Goal: Transaction & Acquisition: Download file/media

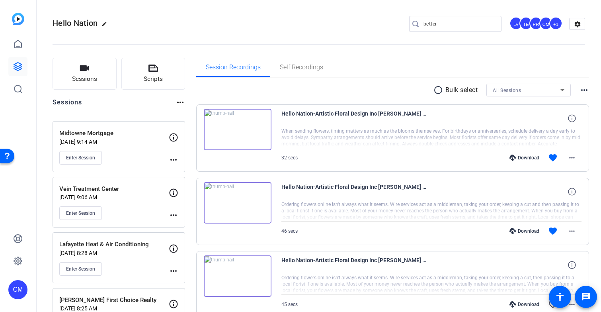
click at [435, 25] on input "better" at bounding box center [460, 24] width 72 height 10
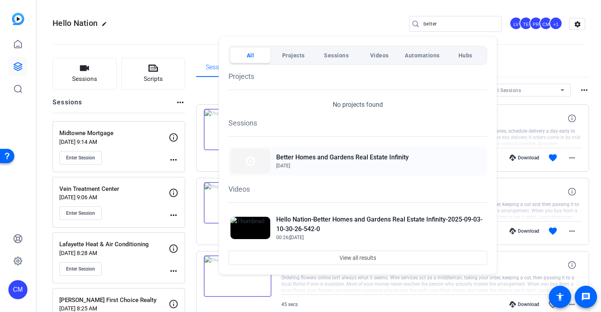
click at [354, 161] on h2 "Better Homes and Gardens Real Estate Infinity" at bounding box center [342, 157] width 133 height 10
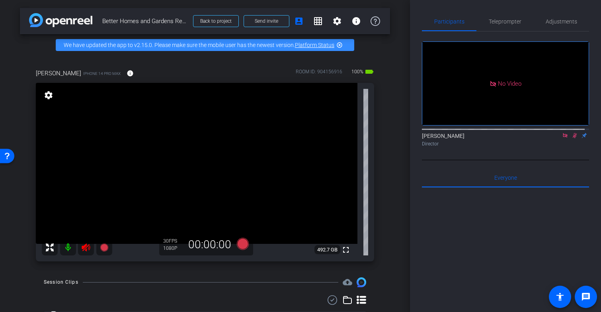
click at [572, 133] on icon at bounding box center [575, 136] width 6 height 6
click at [562, 133] on icon at bounding box center [565, 136] width 6 height 6
click at [88, 251] on icon at bounding box center [86, 247] width 8 height 8
click at [512, 20] on span "Teleprompter" at bounding box center [505, 22] width 33 height 6
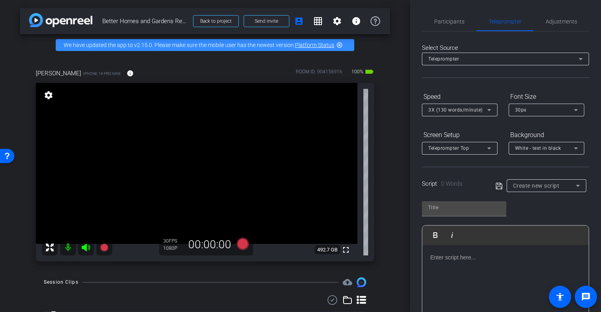
click at [459, 258] on p at bounding box center [505, 257] width 150 height 9
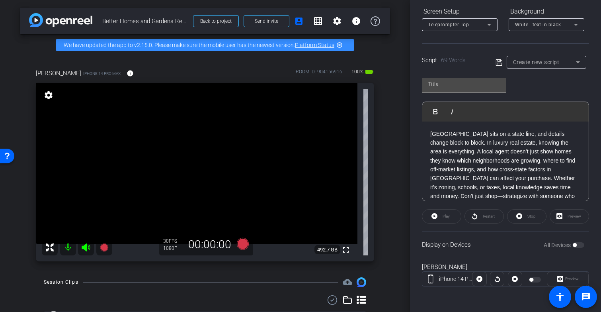
scroll to position [110, 0]
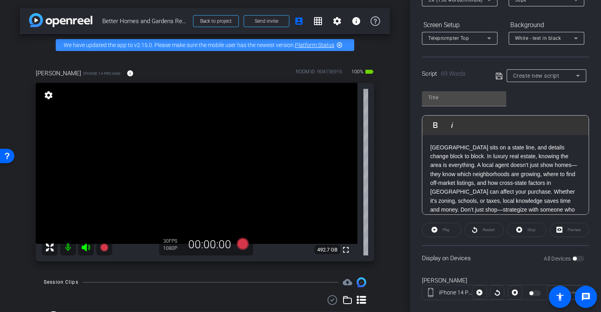
click at [497, 74] on icon at bounding box center [499, 76] width 7 height 10
type input "Default title 2231"
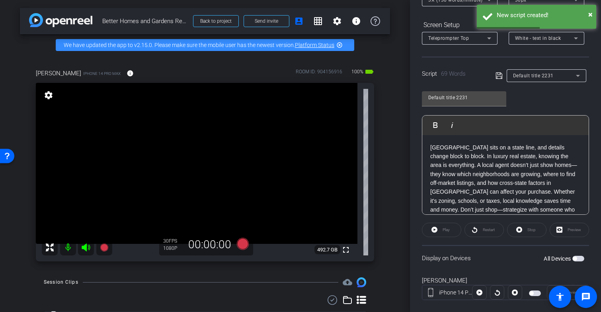
click at [576, 257] on span "button" at bounding box center [578, 259] width 12 height 6
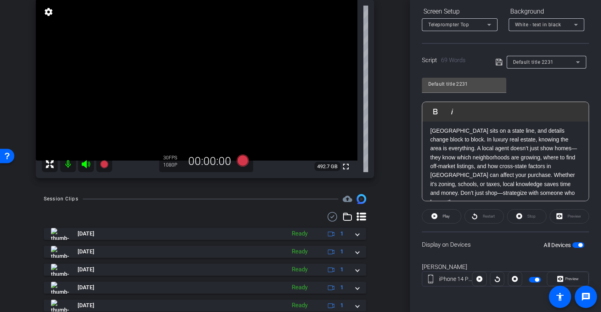
scroll to position [44, 0]
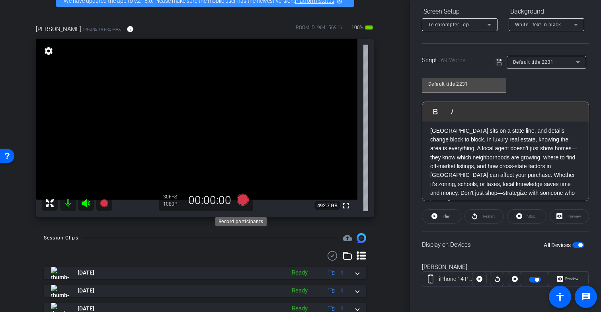
click at [241, 205] on icon at bounding box center [243, 199] width 12 height 12
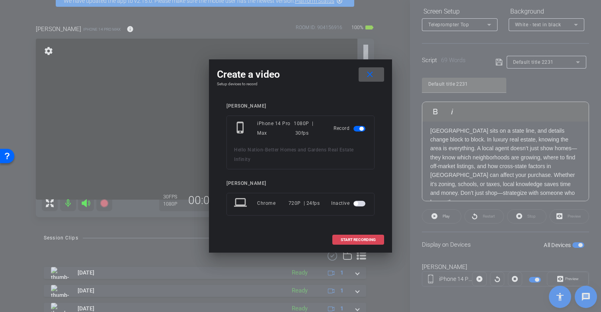
click at [348, 239] on span "START RECORDING" at bounding box center [358, 240] width 35 height 4
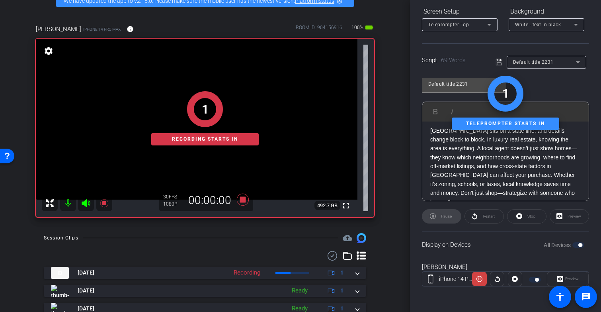
click at [240, 207] on div "1 Recording starts in" at bounding box center [205, 118] width 338 height 197
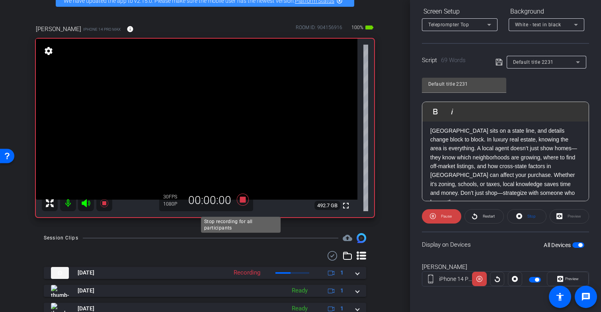
click at [241, 205] on icon at bounding box center [243, 199] width 12 height 12
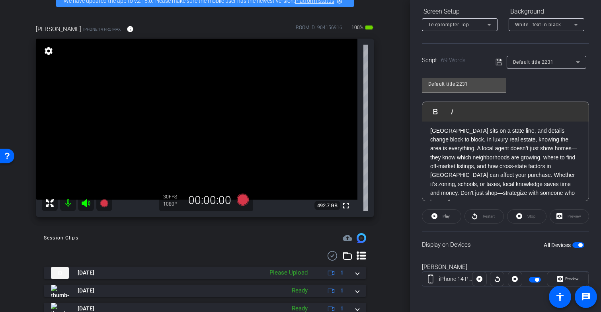
click at [578, 245] on span "button" at bounding box center [580, 245] width 4 height 4
click at [240, 205] on icon at bounding box center [243, 199] width 12 height 12
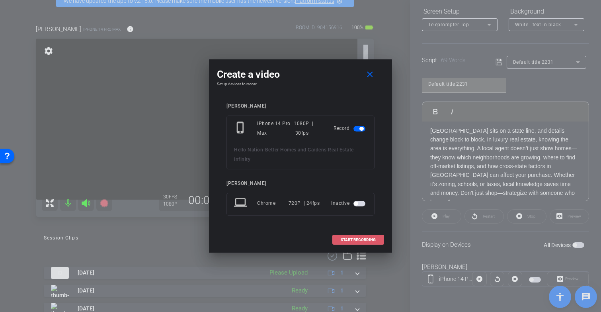
click at [346, 242] on span at bounding box center [358, 239] width 51 height 19
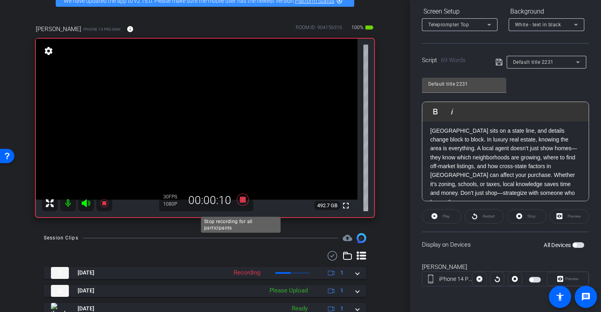
click at [240, 205] on icon at bounding box center [243, 199] width 12 height 12
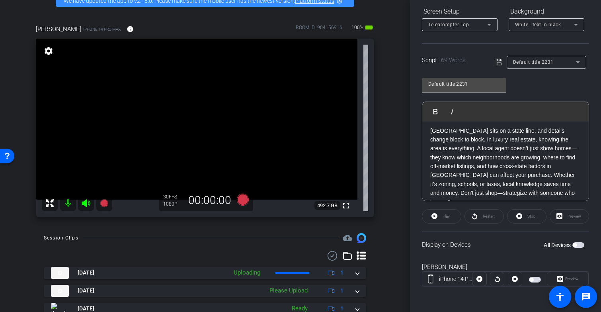
click at [573, 244] on span "button" at bounding box center [575, 245] width 4 height 4
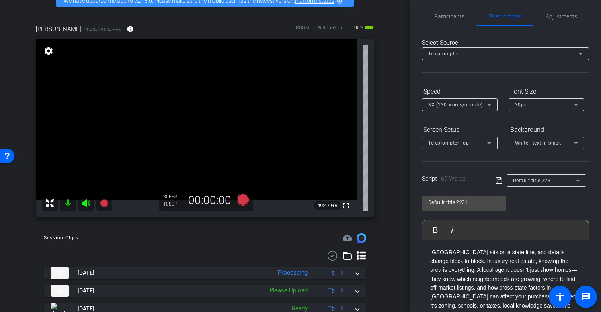
scroll to position [0, 0]
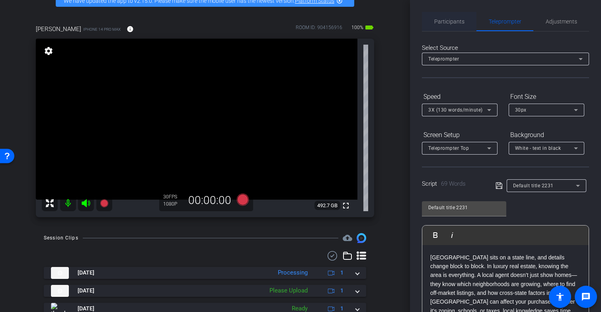
click at [452, 22] on span "Participants" at bounding box center [449, 22] width 30 height 6
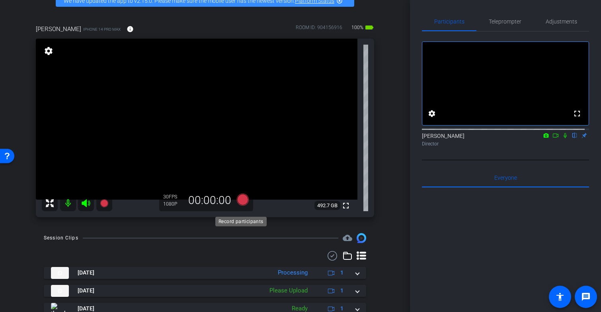
click at [241, 205] on icon at bounding box center [243, 199] width 12 height 12
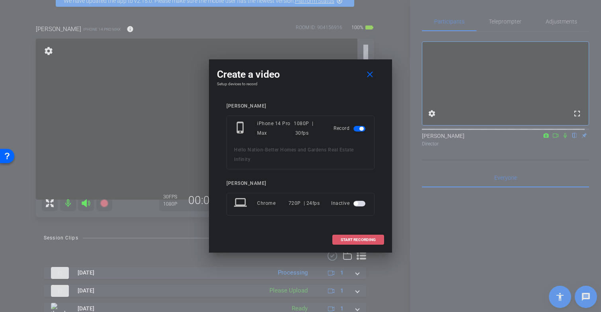
click at [346, 240] on span "START RECORDING" at bounding box center [358, 240] width 35 height 4
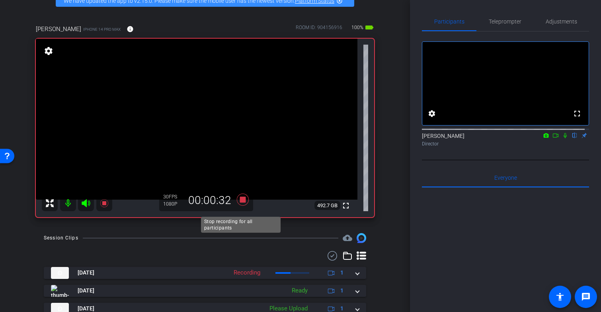
click at [240, 205] on icon at bounding box center [243, 199] width 12 height 12
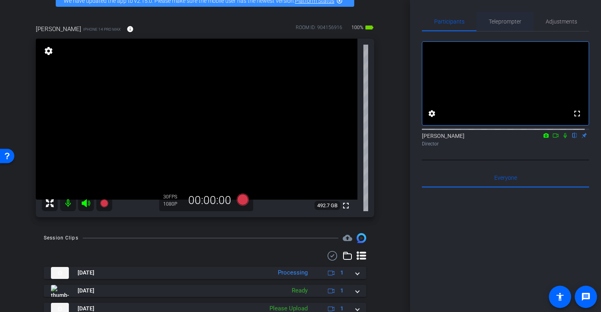
click at [504, 19] on span "Teleprompter" at bounding box center [505, 22] width 33 height 6
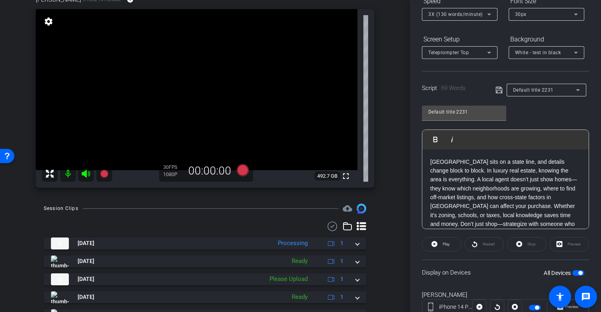
scroll to position [78, 0]
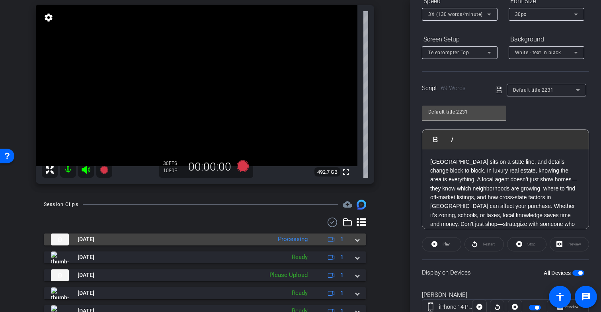
click at [349, 245] on div "Sep 26, 2025 Processing 1" at bounding box center [203, 239] width 305 height 12
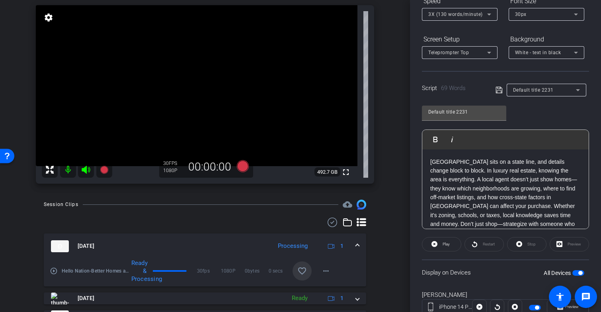
click at [297, 275] on mat-icon "favorite_border" at bounding box center [302, 271] width 10 height 10
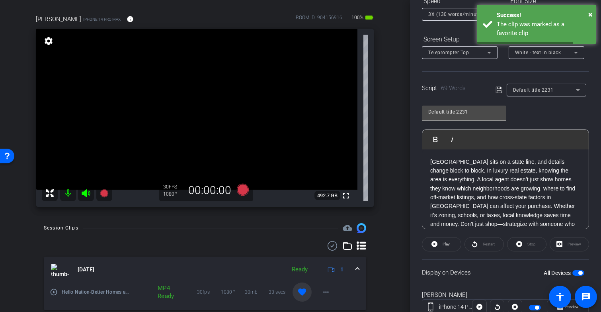
scroll to position [53, 0]
click at [240, 196] on icon at bounding box center [243, 190] width 12 height 12
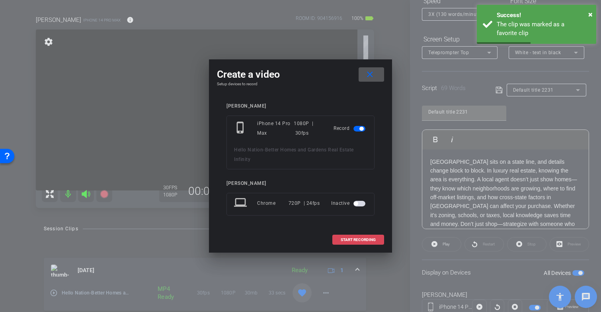
click at [351, 242] on span at bounding box center [358, 239] width 51 height 19
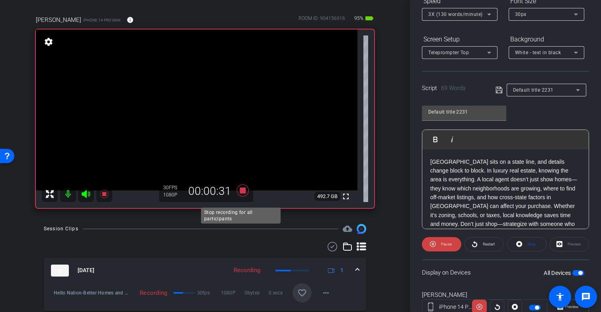
click at [242, 196] on icon at bounding box center [243, 190] width 12 height 12
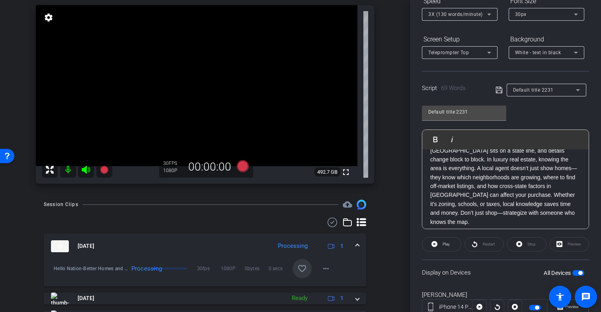
scroll to position [3, 0]
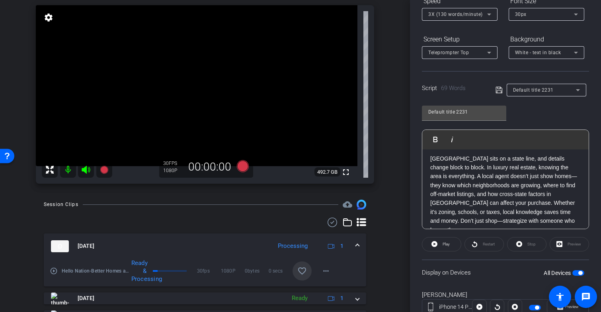
click at [513, 193] on p "Texarkana sits on a state line, and details change block to block. In luxury re…" at bounding box center [505, 194] width 150 height 80
click at [502, 193] on p "Texarkana sits on a state line, and details change block to block. In luxury re…" at bounding box center [505, 194] width 150 height 80
click at [500, 195] on p "Texarkana sits on a state line, and details change block to block. In luxury re…" at bounding box center [505, 194] width 150 height 80
click at [519, 193] on p "Texarkana sits on a state line, and details change block to block. In luxury re…" at bounding box center [505, 194] width 150 height 80
click at [547, 192] on p "Texarkana sits on a state line, and details change block to block. In luxury re…" at bounding box center [505, 194] width 150 height 80
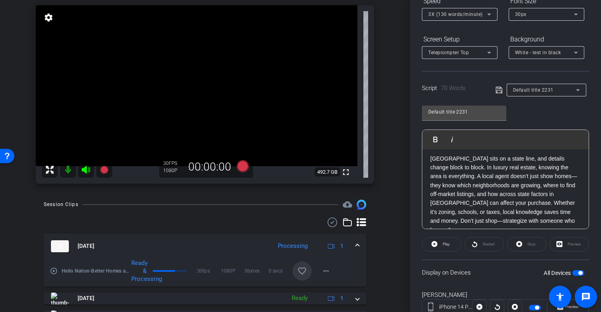
click at [549, 195] on p "Texarkana sits on a state line, and details change block to block. In luxury re…" at bounding box center [505, 194] width 150 height 80
click at [549, 199] on p "Texarkana sits on a state line, and details change block to block. In luxury re…" at bounding box center [505, 194] width 150 height 80
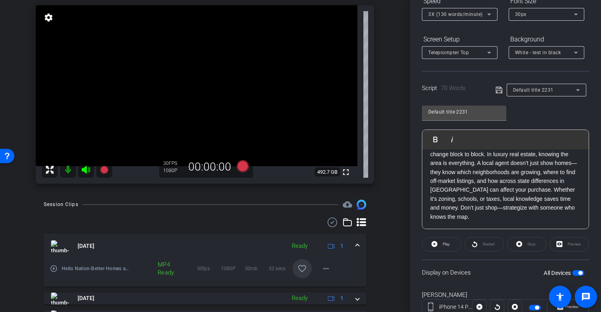
scroll to position [123, 0]
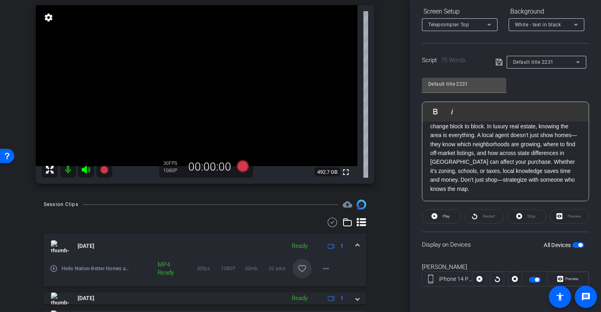
click at [578, 245] on span "button" at bounding box center [580, 245] width 4 height 4
click at [574, 245] on span "button" at bounding box center [578, 245] width 12 height 6
click at [530, 151] on p "Texarkana sits on a state line, and details change block to block. In luxury re…" at bounding box center [505, 153] width 150 height 80
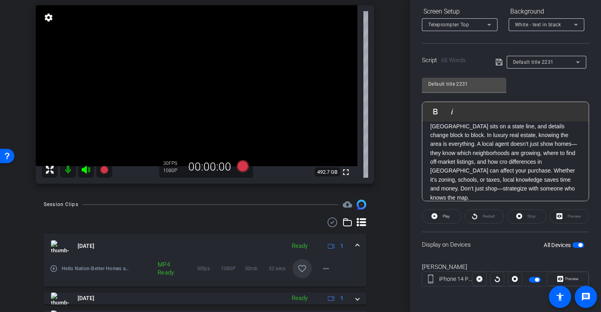
scroll to position [16, 0]
click at [457, 160] on p "Texarkana sits on a state line, and details change block to block. In luxury re…" at bounding box center [505, 153] width 150 height 80
click at [547, 151] on p "Texarkana sits on a state line, and details change block to block. In luxury re…" at bounding box center [505, 153] width 150 height 80
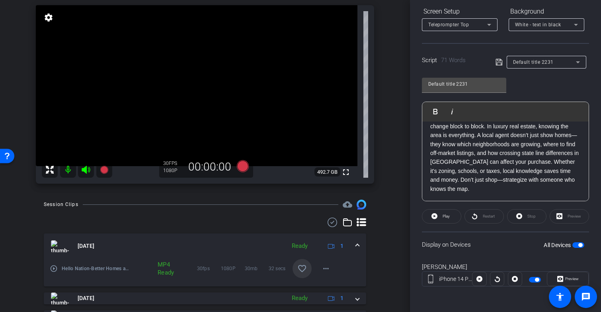
click at [578, 244] on span "button" at bounding box center [580, 245] width 4 height 4
click at [577, 244] on span "button" at bounding box center [578, 245] width 12 height 6
click at [500, 62] on icon at bounding box center [499, 62] width 6 height 6
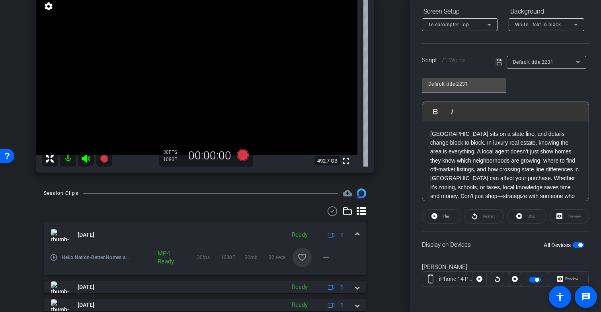
scroll to position [171, 0]
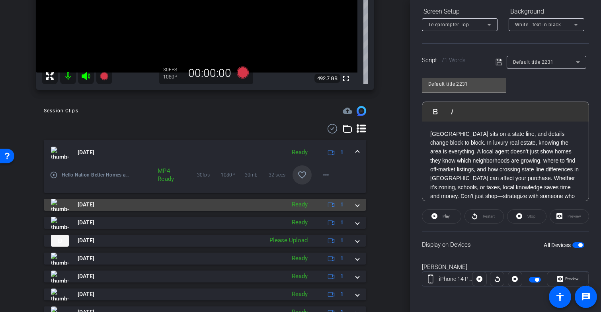
click at [356, 209] on span at bounding box center [357, 204] width 3 height 8
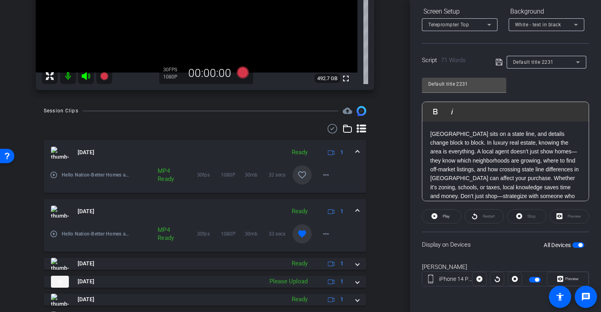
click at [297, 238] on mat-icon "favorite" at bounding box center [302, 234] width 10 height 10
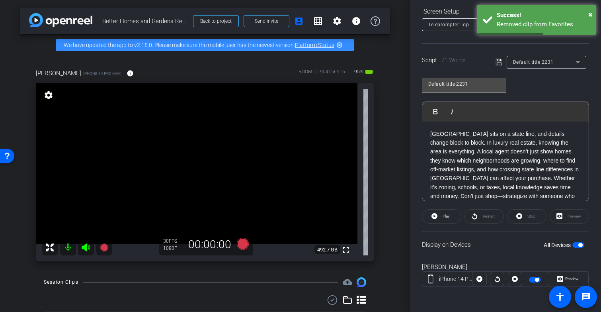
scroll to position [17, 0]
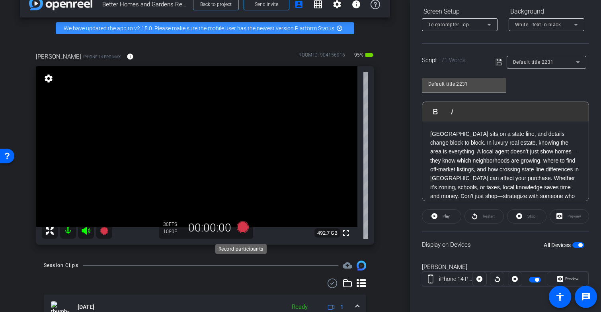
click at [241, 233] on icon at bounding box center [243, 227] width 12 height 12
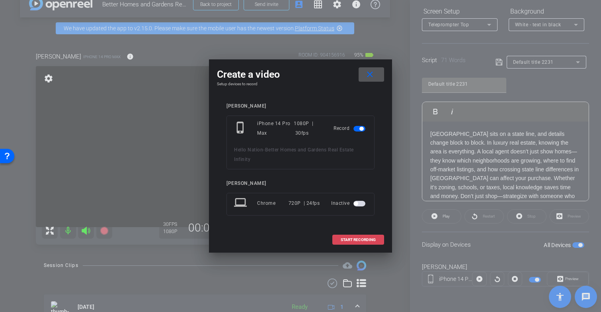
click at [356, 238] on span "START RECORDING" at bounding box center [358, 240] width 35 height 4
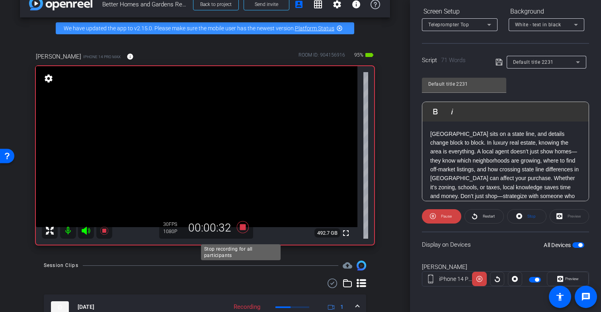
click at [239, 233] on icon at bounding box center [243, 227] width 12 height 12
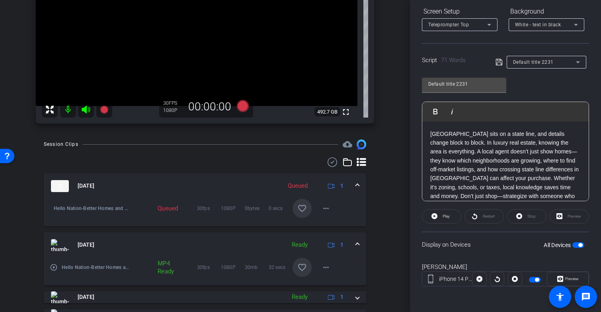
scroll to position [135, 0]
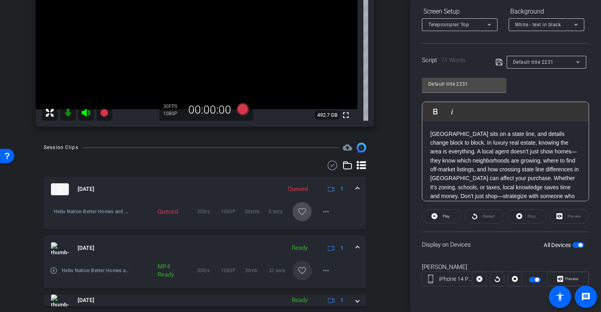
click at [297, 216] on mat-icon "favorite_border" at bounding box center [302, 212] width 10 height 10
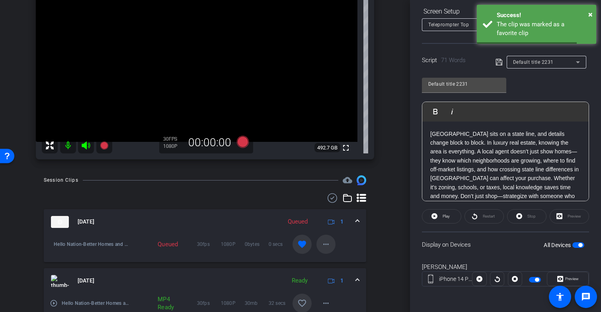
scroll to position [76, 0]
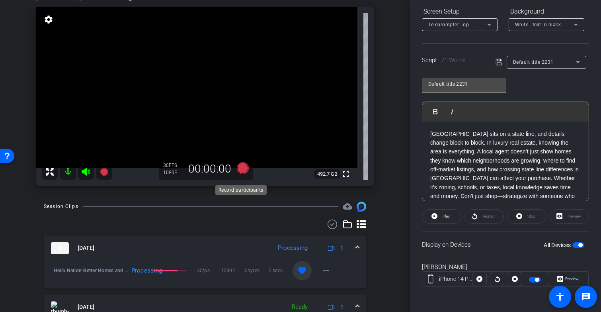
click at [240, 174] on icon at bounding box center [243, 168] width 12 height 12
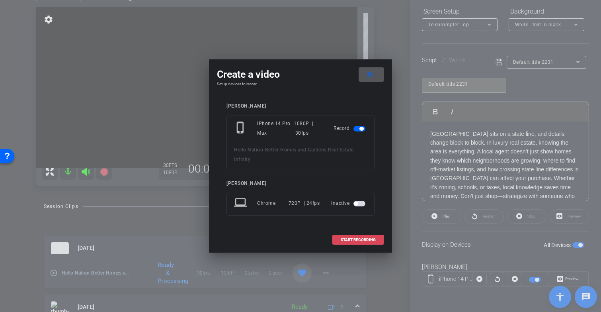
click at [357, 238] on span "START RECORDING" at bounding box center [358, 240] width 35 height 4
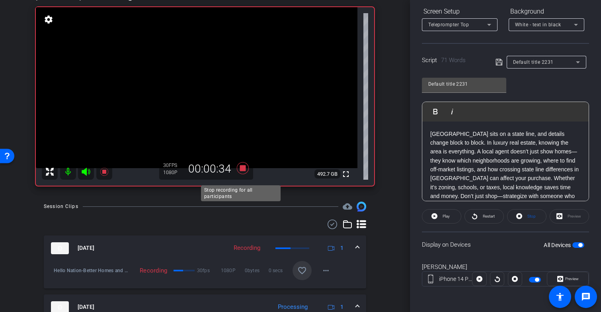
click at [239, 173] on icon at bounding box center [243, 168] width 12 height 12
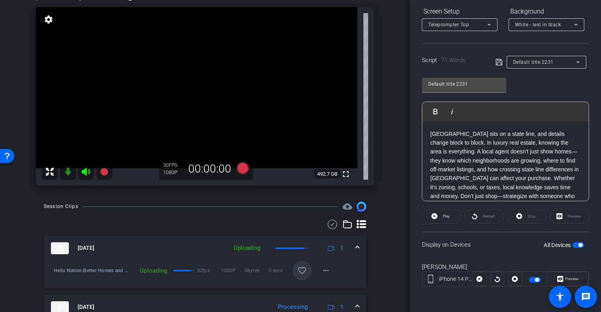
scroll to position [110, 0]
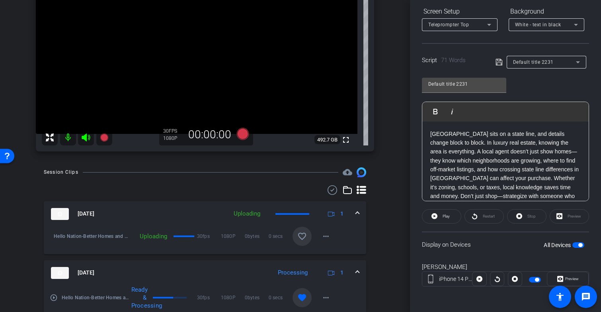
click at [299, 241] on mat-icon "favorite_border" at bounding box center [302, 236] width 10 height 10
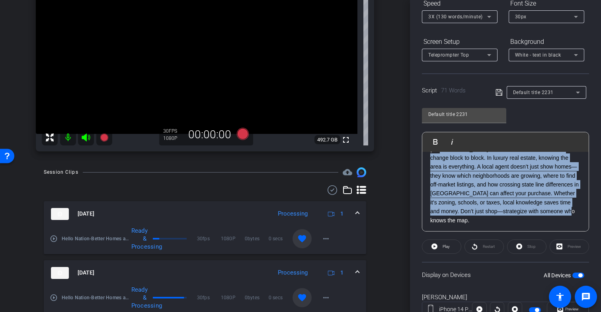
scroll to position [0, 0]
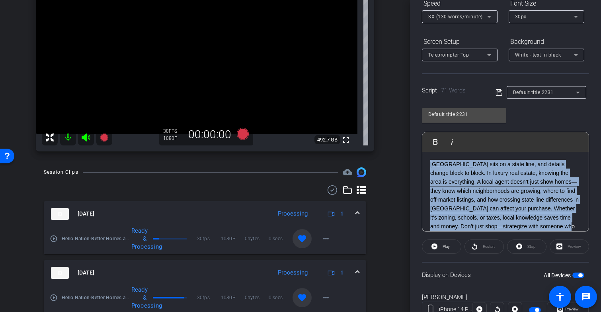
drag, startPoint x: 512, startPoint y: 223, endPoint x: 430, endPoint y: 151, distance: 108.9
click at [430, 151] on div "Play Play from this location Play Selected Play and display the selected text o…" at bounding box center [505, 182] width 167 height 100
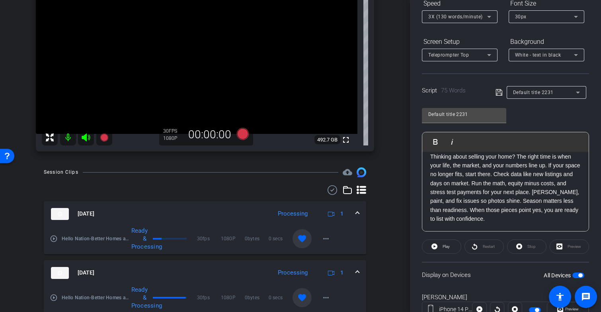
scroll to position [103, 0]
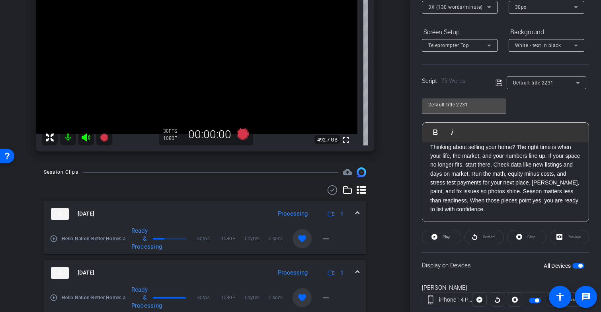
click at [496, 83] on icon at bounding box center [499, 83] width 7 height 10
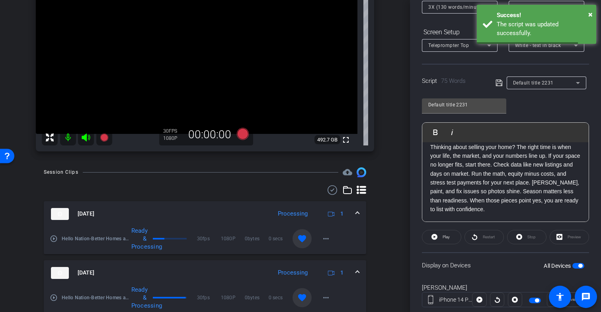
scroll to position [123, 0]
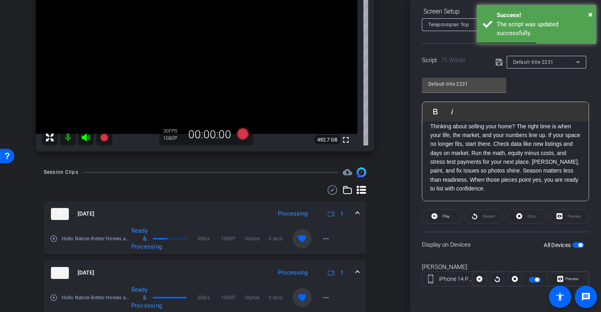
click at [578, 245] on span "button" at bounding box center [580, 245] width 4 height 4
click at [577, 245] on span "button" at bounding box center [578, 245] width 12 height 6
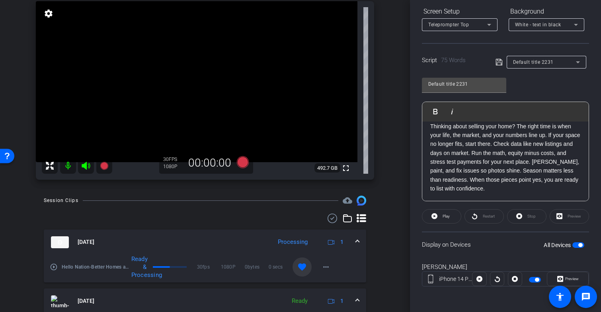
scroll to position [72, 0]
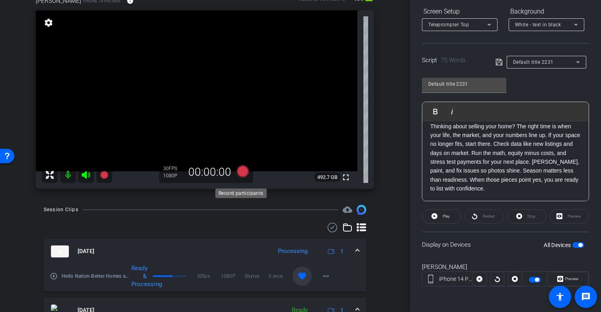
click at [241, 177] on icon at bounding box center [243, 171] width 12 height 12
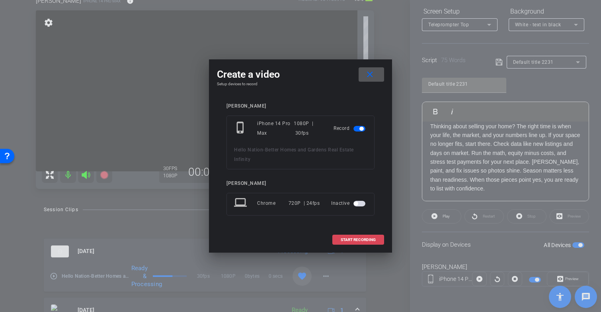
click at [351, 240] on span "START RECORDING" at bounding box center [358, 240] width 35 height 4
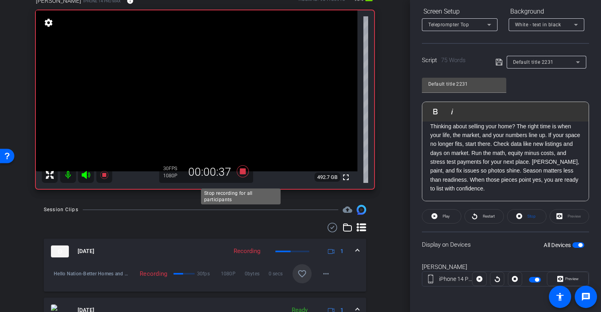
click at [242, 177] on icon at bounding box center [243, 171] width 12 height 12
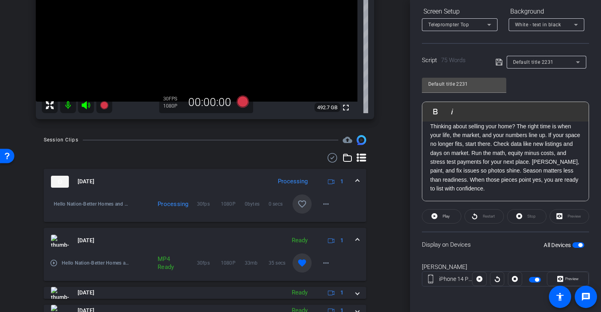
scroll to position [143, 0]
click at [299, 207] on mat-icon "favorite_border" at bounding box center [302, 203] width 10 height 10
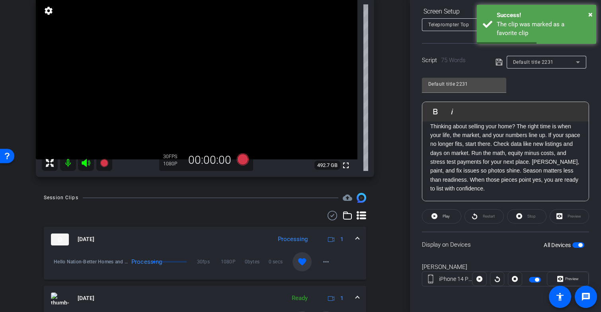
scroll to position [76, 0]
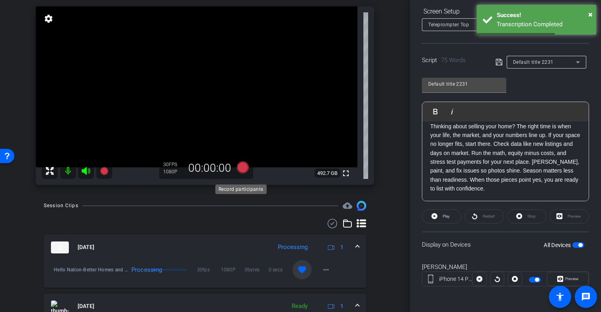
click at [240, 173] on icon at bounding box center [243, 167] width 12 height 12
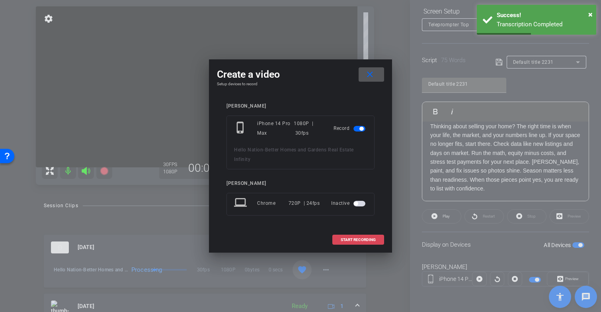
click at [345, 240] on span "START RECORDING" at bounding box center [358, 240] width 35 height 4
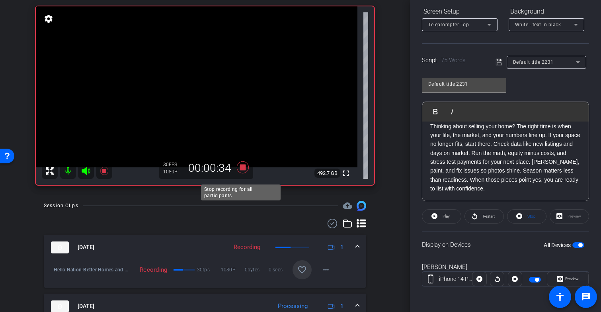
click at [239, 173] on icon at bounding box center [243, 167] width 12 height 12
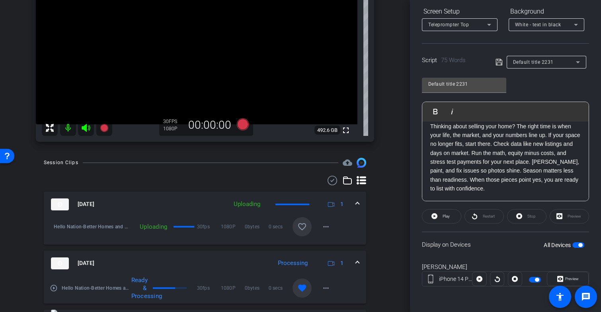
scroll to position [140, 0]
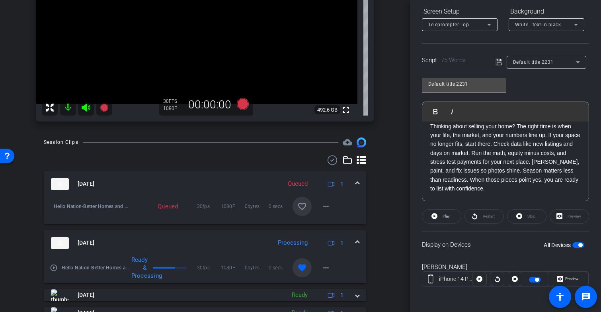
click at [298, 211] on mat-icon "favorite_border" at bounding box center [302, 206] width 10 height 10
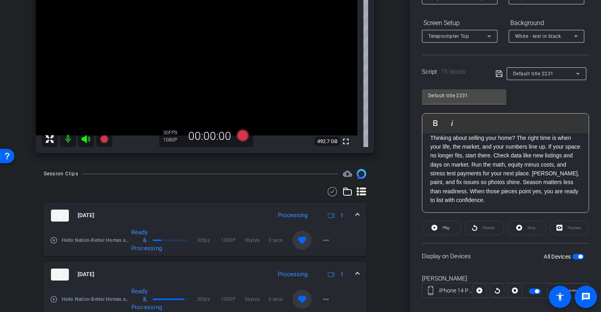
scroll to position [0, 0]
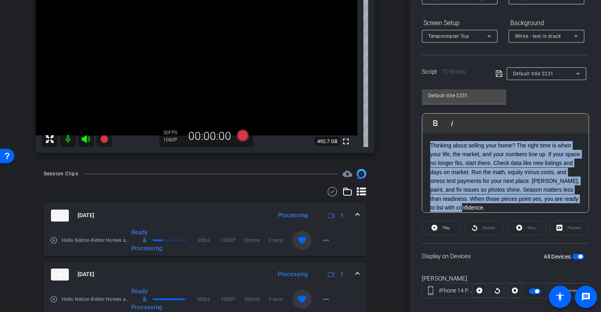
drag, startPoint x: 516, startPoint y: 207, endPoint x: 418, endPoint y: 145, distance: 116.1
click at [418, 144] on div "Participants Teleprompter Adjustments settings Coby Maslyn flip Director Everyo…" at bounding box center [505, 156] width 191 height 312
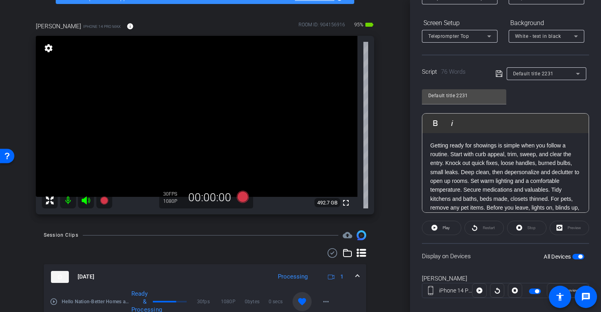
scroll to position [16, 0]
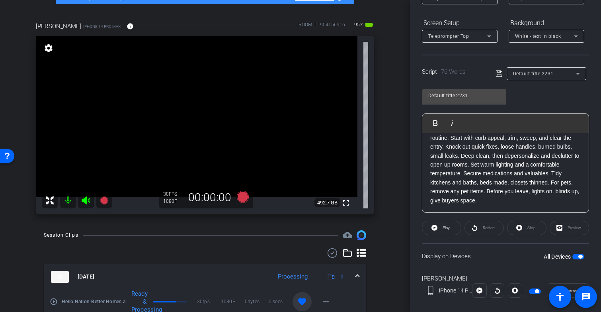
click at [498, 70] on icon at bounding box center [499, 74] width 7 height 10
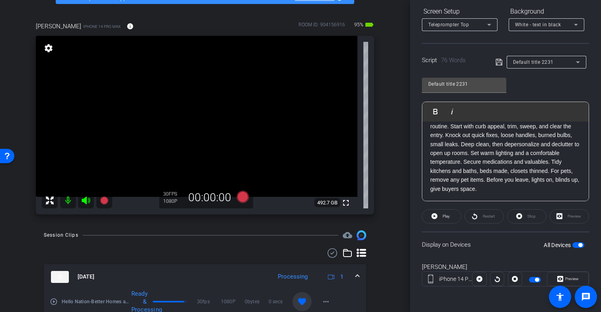
scroll to position [0, 0]
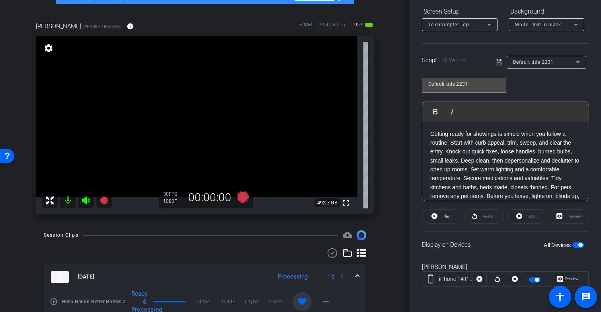
click at [578, 244] on span "button" at bounding box center [580, 245] width 4 height 4
click at [575, 244] on span "button" at bounding box center [578, 245] width 12 height 6
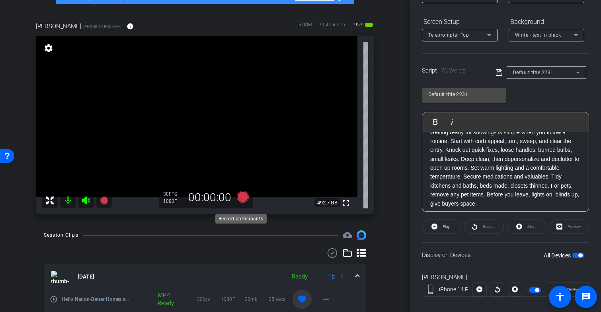
click at [240, 203] on icon at bounding box center [243, 197] width 12 height 12
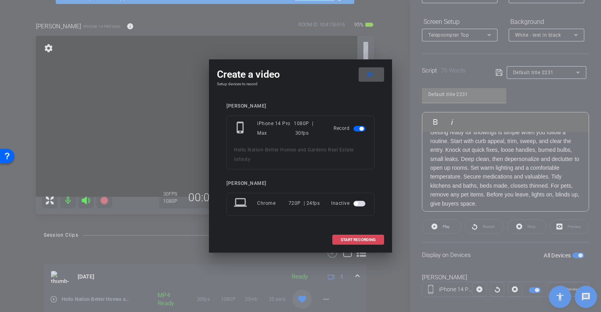
click at [348, 238] on span "START RECORDING" at bounding box center [358, 240] width 35 height 4
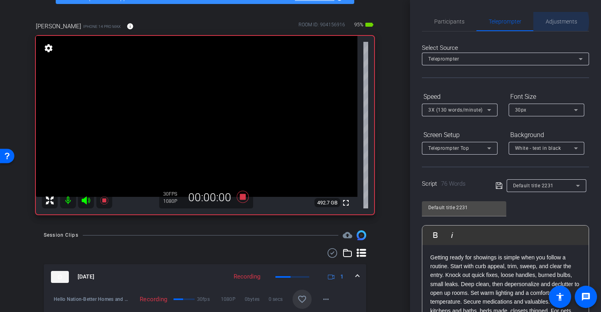
click at [557, 21] on span "Adjustments" at bounding box center [561, 22] width 31 height 6
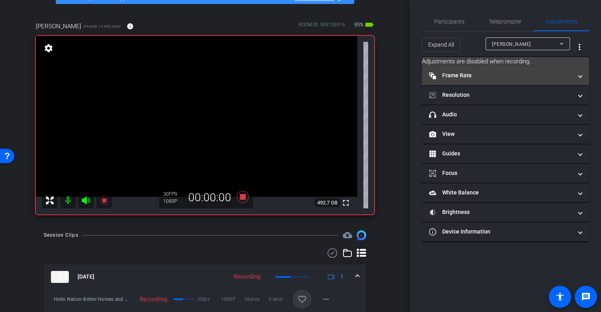
click at [537, 75] on mat-panel-title "Frame Rate Frame Rate" at bounding box center [500, 75] width 143 height 8
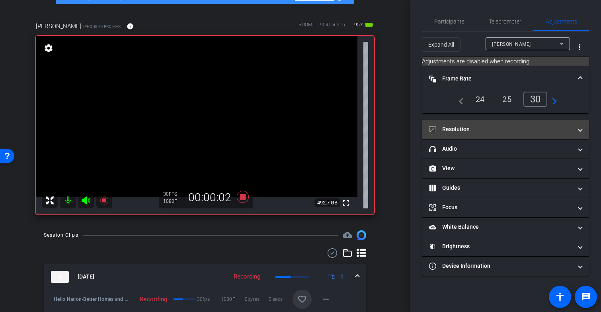
click at [544, 123] on mat-expansion-panel-header "Resolution" at bounding box center [505, 129] width 167 height 19
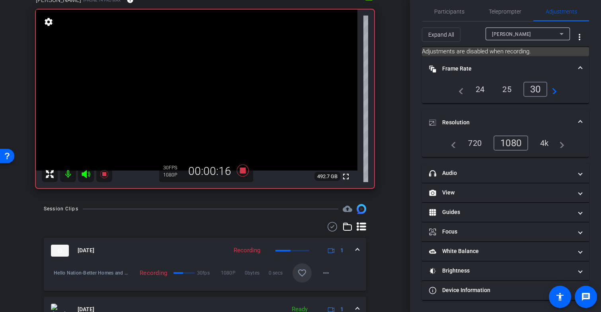
scroll to position [75, 0]
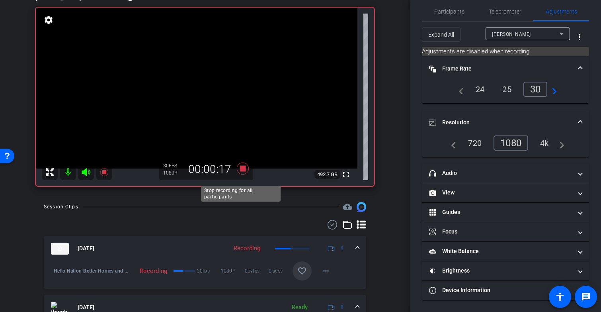
click at [240, 174] on icon at bounding box center [243, 168] width 12 height 12
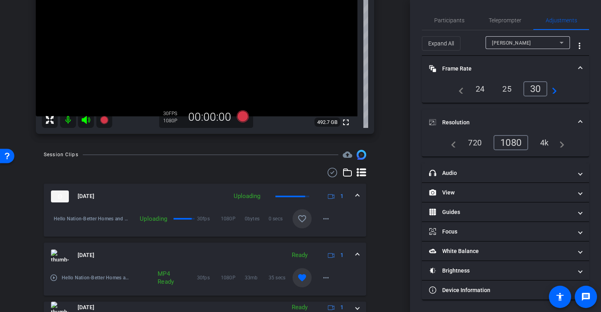
scroll to position [134, 0]
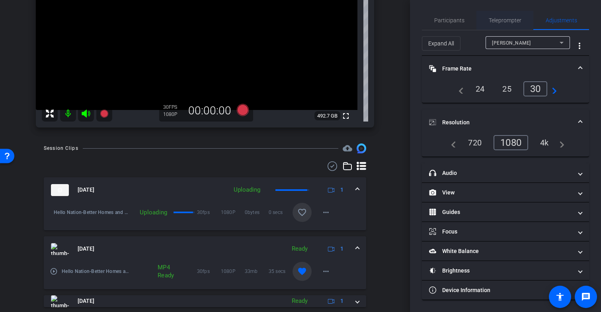
click at [500, 20] on span "Teleprompter" at bounding box center [505, 21] width 33 height 6
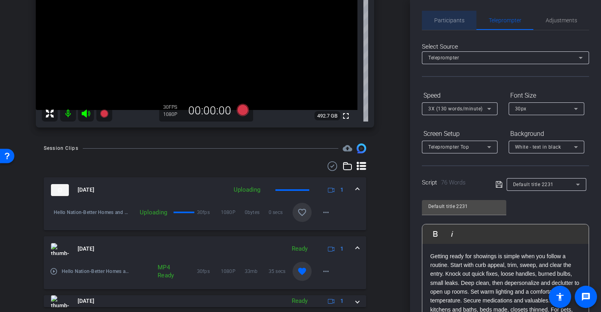
click at [455, 21] on span "Participants" at bounding box center [449, 21] width 30 height 6
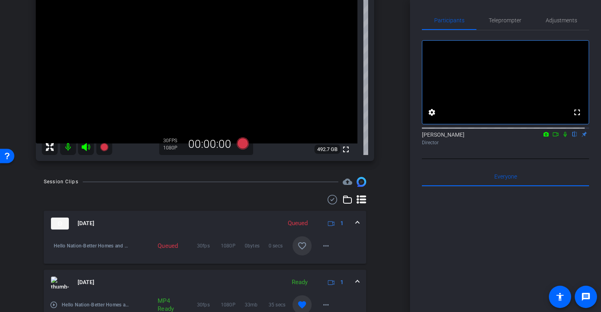
scroll to position [99, 0]
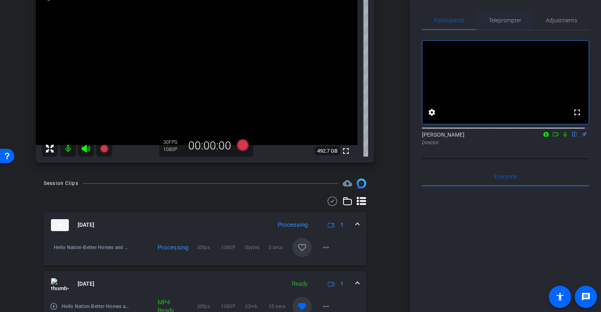
click at [490, 22] on span "Teleprompter" at bounding box center [505, 21] width 33 height 6
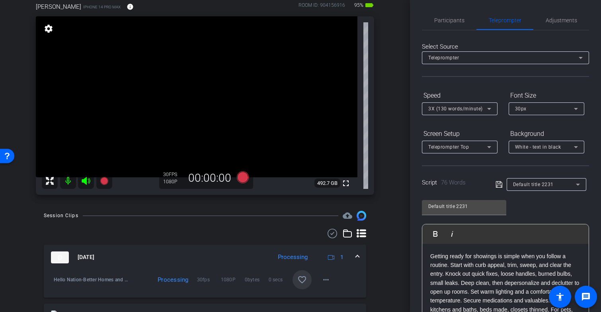
scroll to position [41, 0]
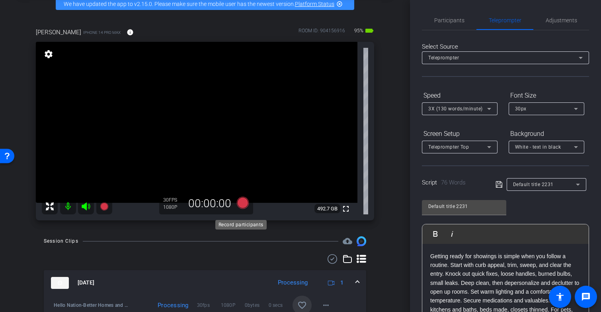
click at [242, 209] on icon at bounding box center [243, 203] width 12 height 12
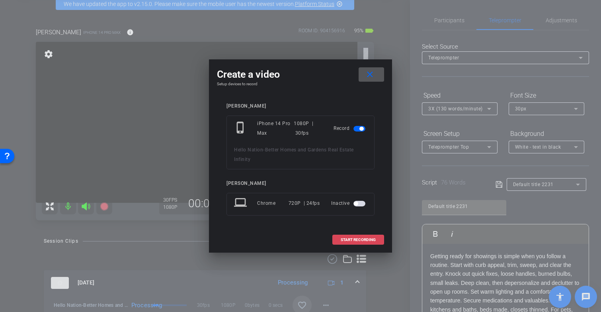
click at [347, 236] on span at bounding box center [358, 239] width 51 height 19
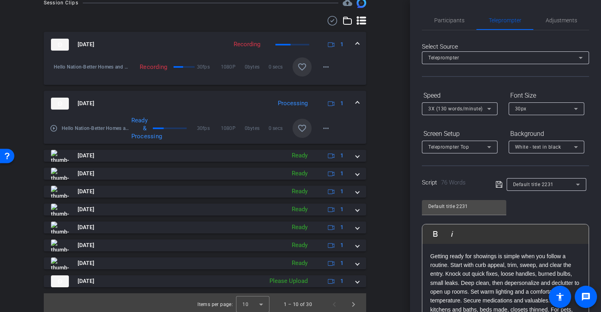
scroll to position [289, 0]
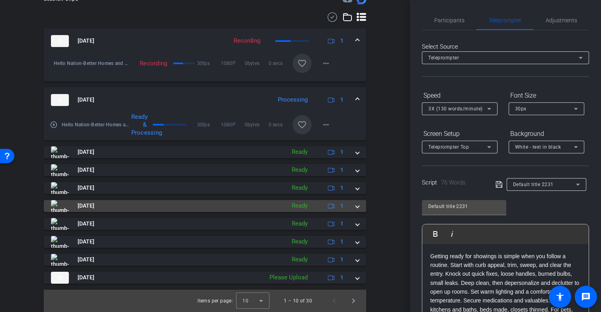
click at [352, 211] on mat-expansion-panel-header "Sep 26, 2025 Ready 1" at bounding box center [205, 206] width 322 height 12
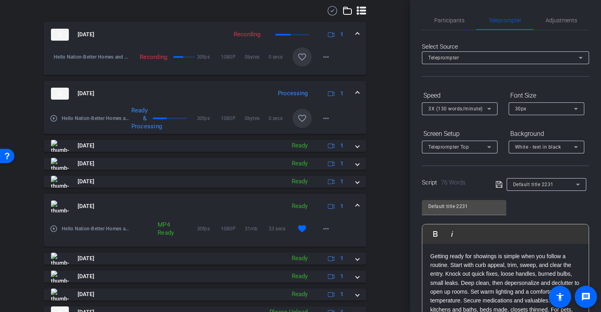
click at [356, 210] on span at bounding box center [357, 206] width 3 height 8
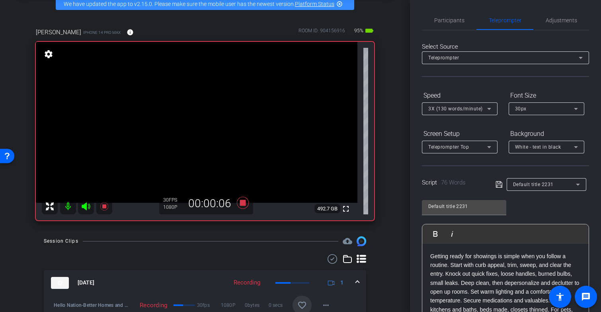
scroll to position [42, 0]
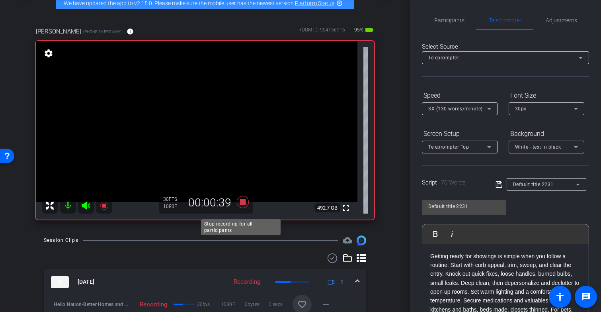
click at [240, 208] on icon at bounding box center [243, 202] width 12 height 12
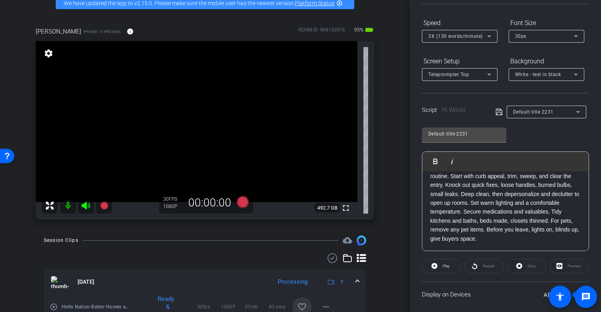
scroll to position [33, 0]
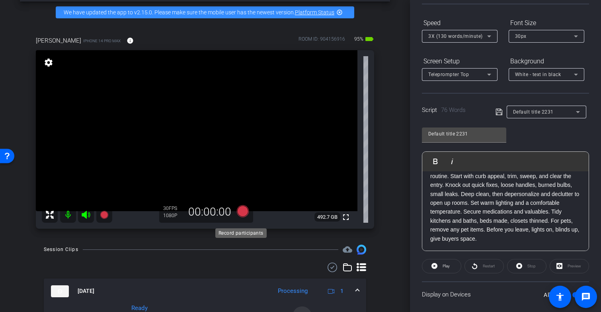
click at [241, 217] on icon at bounding box center [243, 211] width 12 height 12
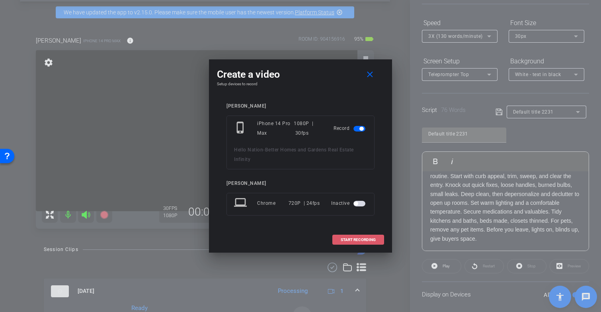
click at [356, 238] on span "START RECORDING" at bounding box center [358, 240] width 35 height 4
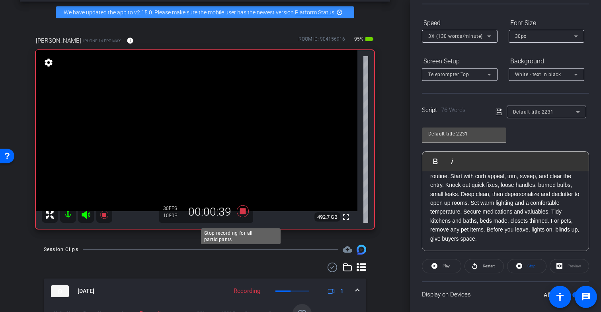
click at [240, 217] on icon at bounding box center [243, 211] width 12 height 12
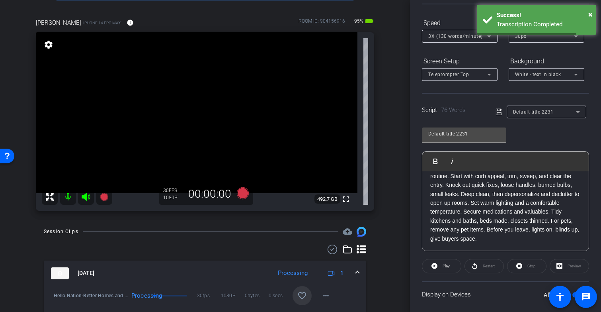
scroll to position [51, 0]
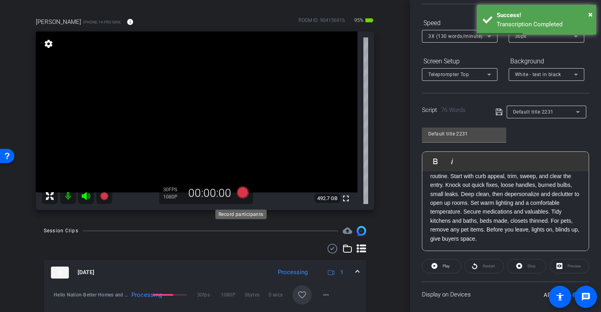
click at [239, 198] on icon at bounding box center [243, 192] width 12 height 12
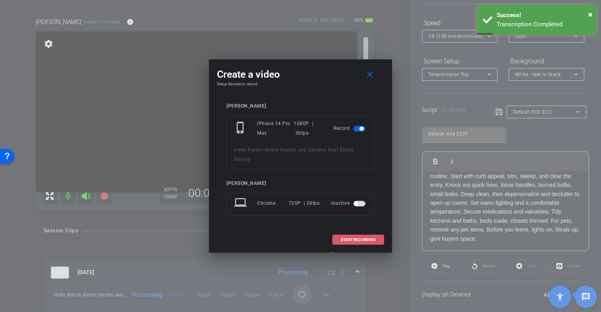
click at [369, 240] on span "START RECORDING" at bounding box center [358, 240] width 35 height 4
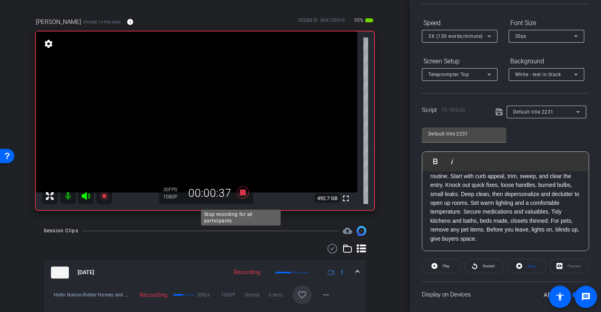
click at [240, 198] on icon at bounding box center [243, 192] width 12 height 12
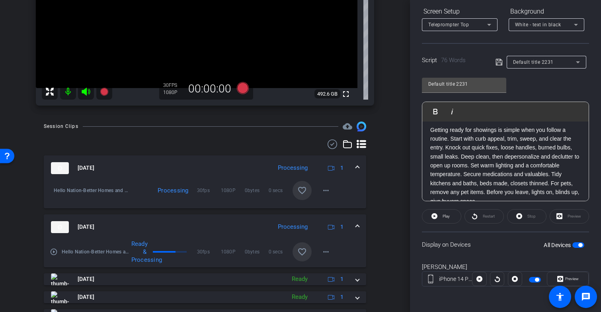
scroll to position [158, 0]
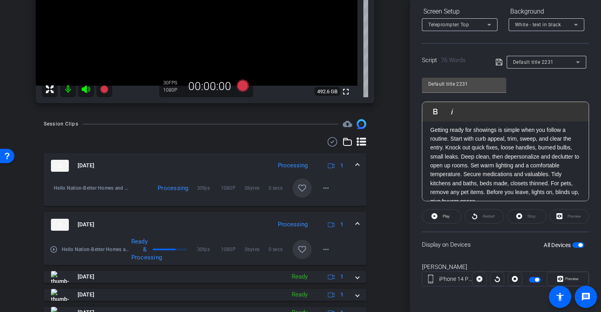
click at [299, 192] on mat-icon "favorite_border" at bounding box center [302, 188] width 10 height 10
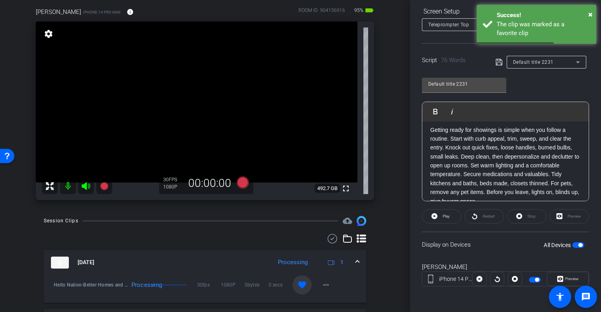
scroll to position [64, 0]
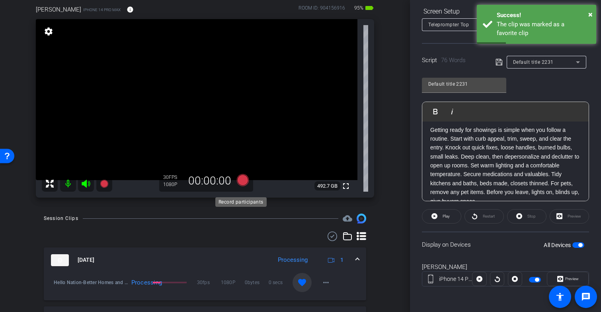
click at [240, 186] on icon at bounding box center [243, 180] width 12 height 12
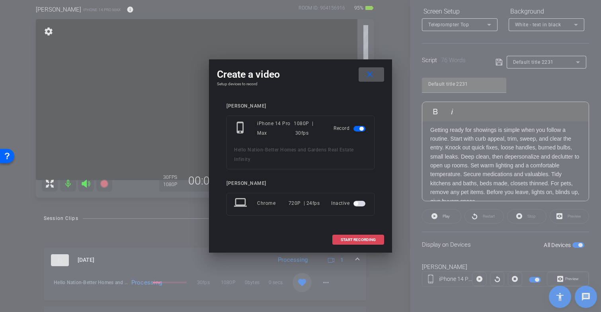
click at [356, 238] on span "START RECORDING" at bounding box center [358, 240] width 35 height 4
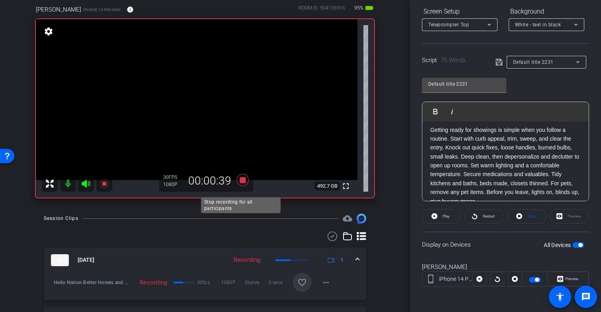
click at [241, 186] on icon at bounding box center [243, 180] width 12 height 12
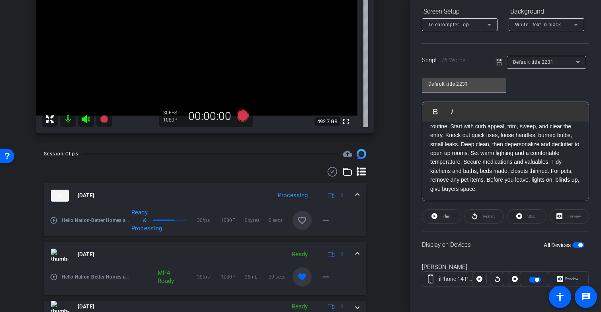
scroll to position [144, 0]
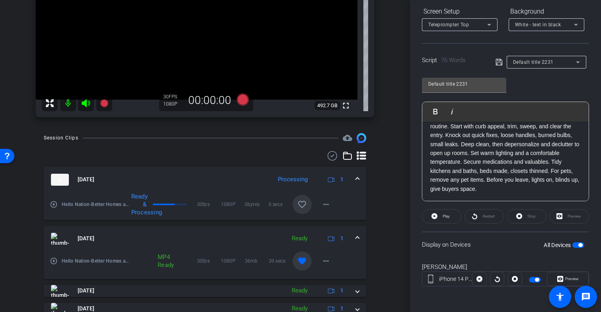
click at [298, 209] on mat-icon "favorite_border" at bounding box center [302, 204] width 10 height 10
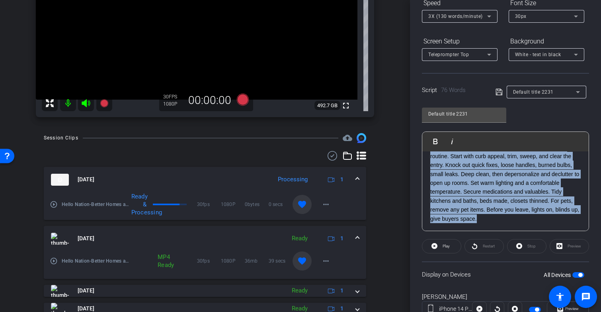
scroll to position [0, 0]
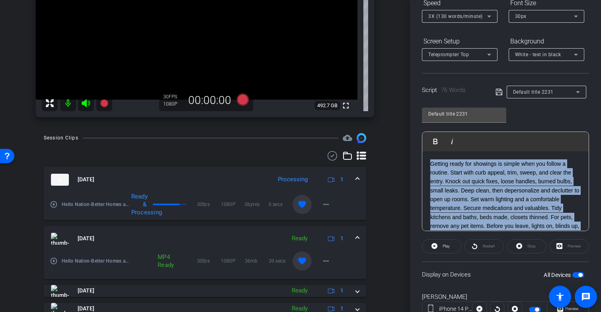
drag, startPoint x: 555, startPoint y: 224, endPoint x: 424, endPoint y: 148, distance: 151.7
click at [424, 148] on div "Play Play from this location Play Selected Play and display the selected text o…" at bounding box center [505, 181] width 167 height 100
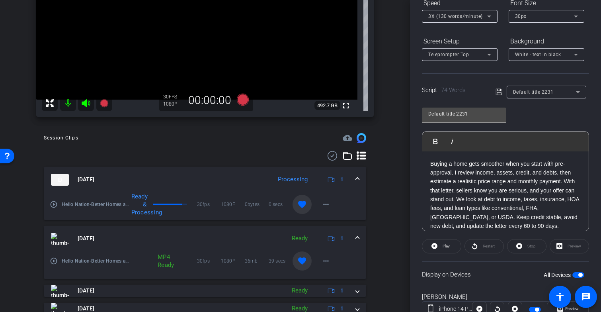
scroll to position [9, 0]
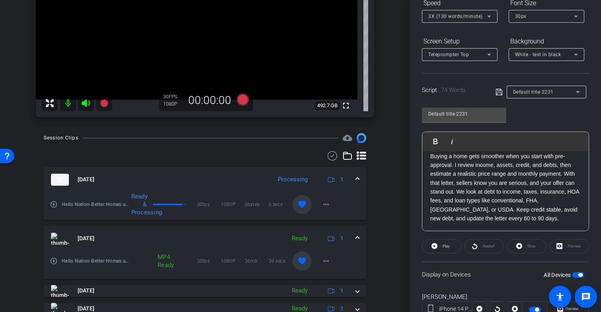
click at [497, 92] on icon at bounding box center [499, 92] width 7 height 10
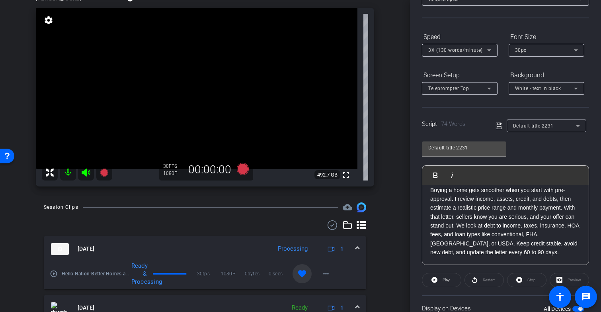
scroll to position [123, 0]
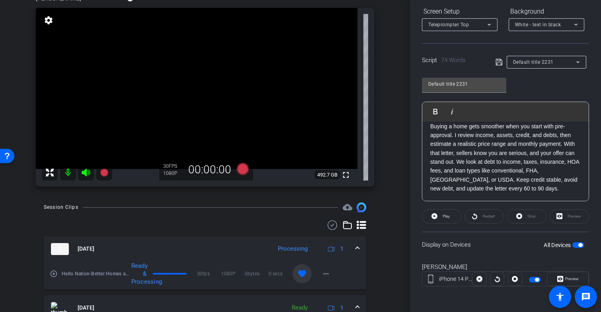
click at [578, 244] on span "button" at bounding box center [580, 245] width 4 height 4
click at [576, 244] on span "button" at bounding box center [578, 245] width 12 height 6
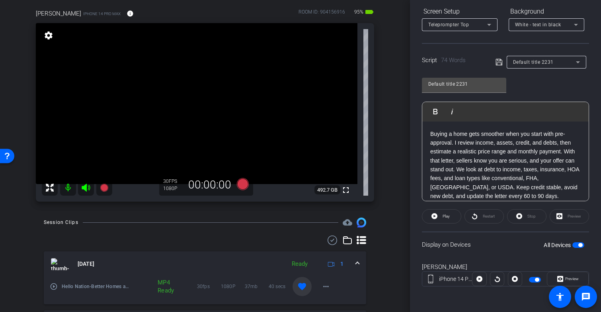
scroll to position [59, 0]
click at [240, 191] on icon at bounding box center [243, 185] width 12 height 12
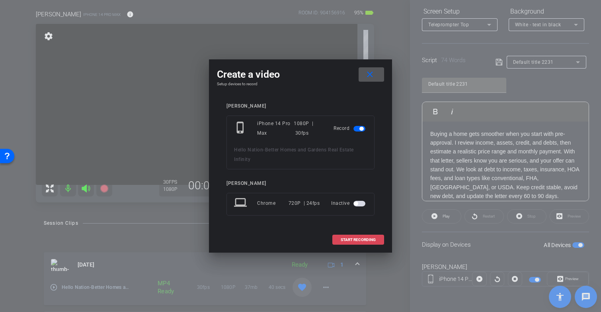
click at [350, 238] on span "START RECORDING" at bounding box center [358, 240] width 35 height 4
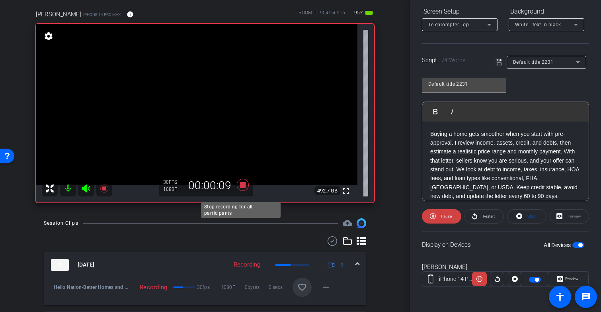
click at [243, 191] on icon at bounding box center [243, 185] width 12 height 12
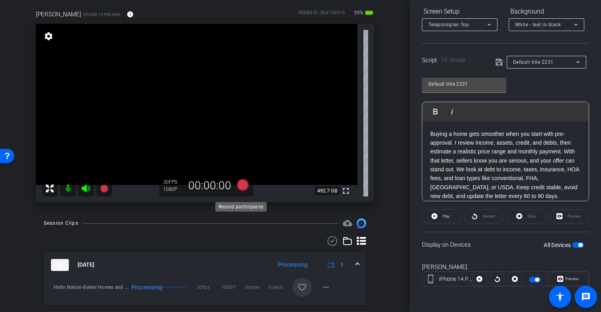
click at [241, 190] on icon at bounding box center [243, 185] width 12 height 12
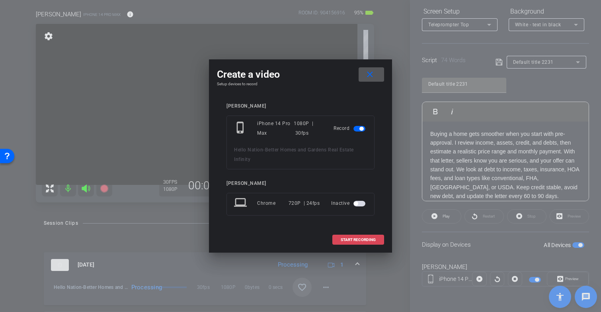
click at [342, 238] on span "START RECORDING" at bounding box center [358, 240] width 35 height 4
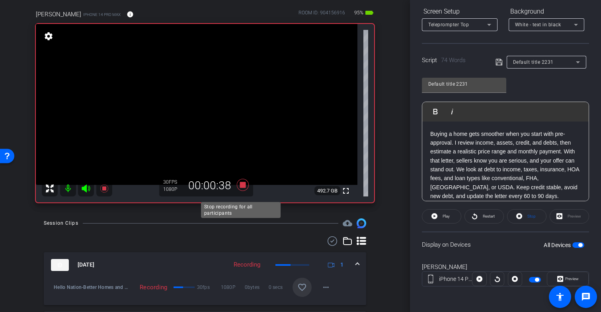
click at [242, 191] on icon at bounding box center [243, 185] width 12 height 12
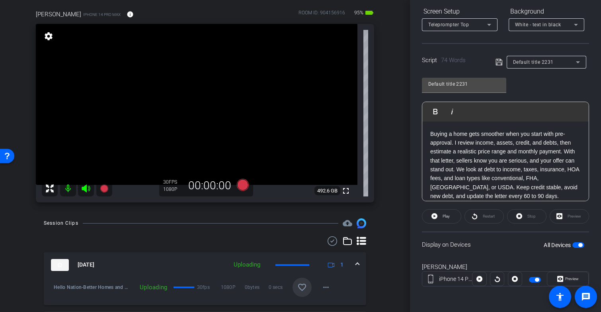
scroll to position [95, 0]
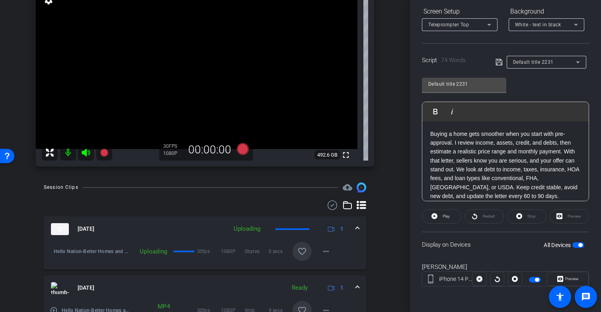
click at [298, 256] on mat-icon "favorite_border" at bounding box center [302, 251] width 10 height 10
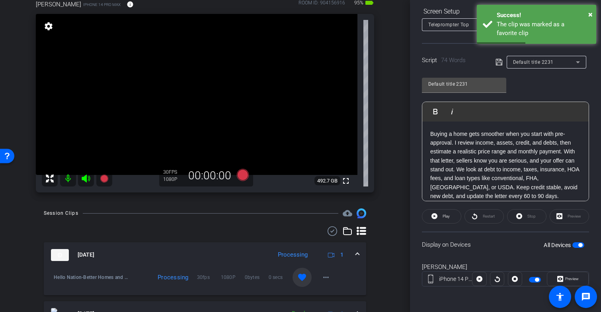
scroll to position [66, 0]
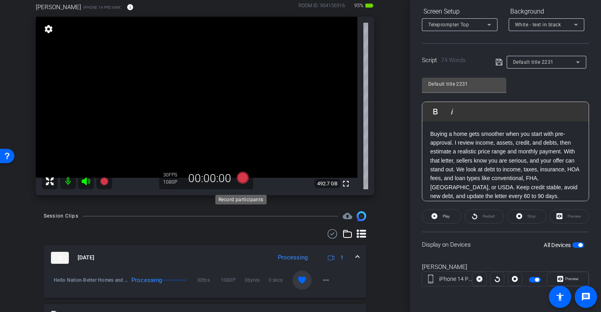
click at [241, 184] on icon at bounding box center [243, 178] width 12 height 12
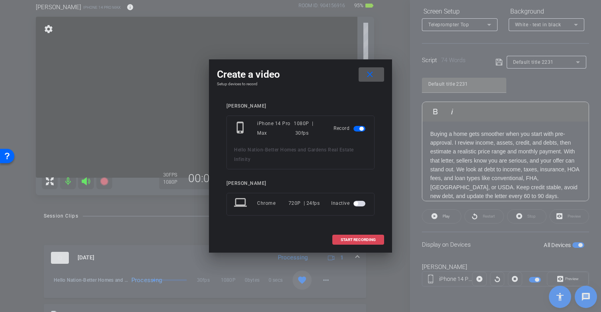
click at [365, 238] on span "START RECORDING" at bounding box center [358, 240] width 35 height 4
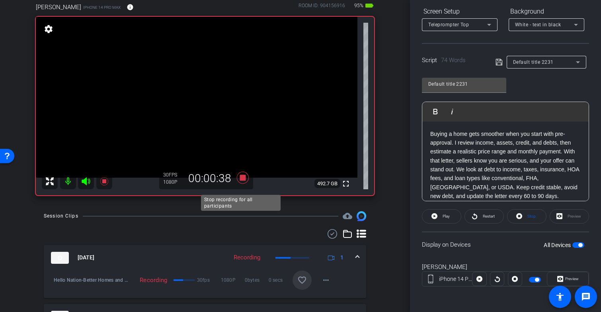
click at [241, 182] on icon at bounding box center [243, 178] width 12 height 12
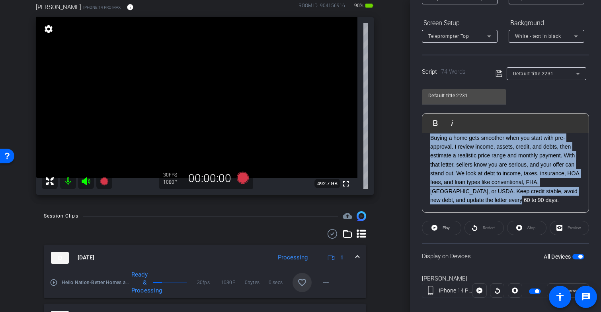
scroll to position [0, 0]
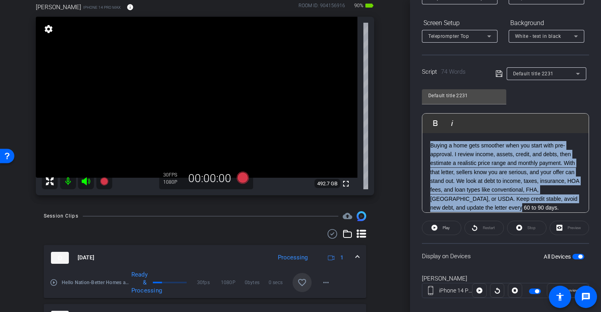
drag, startPoint x: 465, startPoint y: 204, endPoint x: 416, endPoint y: 117, distance: 99.5
click at [416, 117] on div "Participants Teleprompter Adjustments settings Coby Maslyn flip Director Everyo…" at bounding box center [505, 156] width 191 height 312
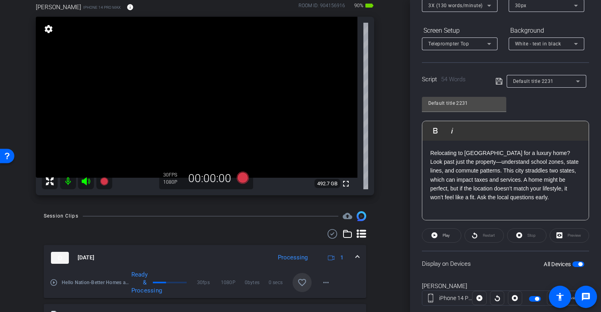
scroll to position [123, 0]
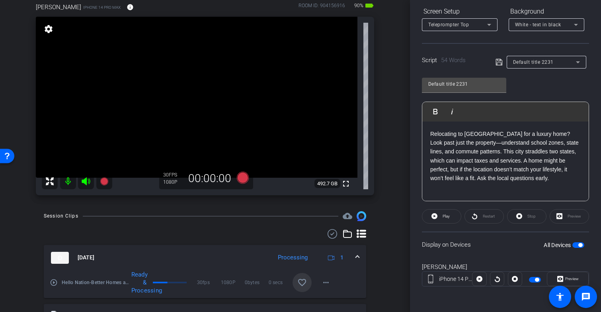
click at [578, 243] on span "button" at bounding box center [580, 245] width 4 height 4
click at [576, 243] on span "button" at bounding box center [578, 245] width 12 height 6
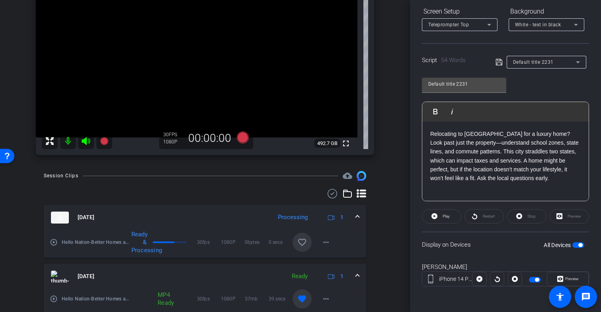
scroll to position [109, 0]
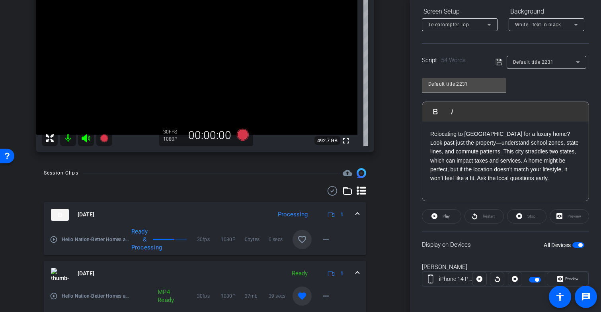
click at [299, 244] on mat-icon "favorite_border" at bounding box center [302, 239] width 10 height 10
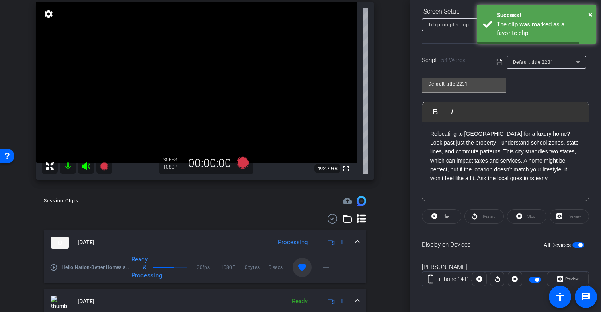
scroll to position [70, 0]
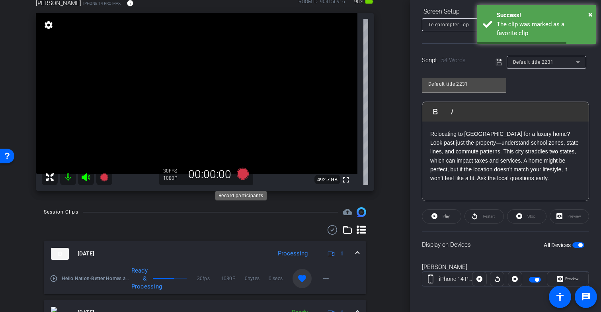
click at [241, 179] on icon at bounding box center [243, 174] width 12 height 12
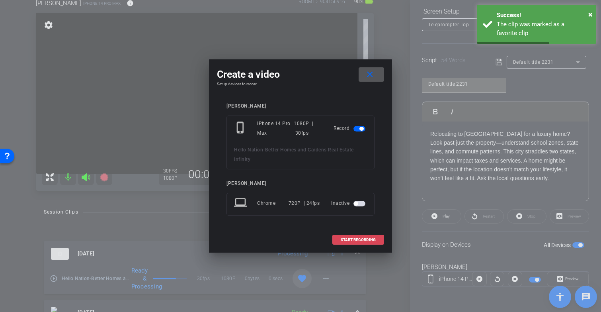
click at [355, 240] on span "START RECORDING" at bounding box center [358, 240] width 35 height 4
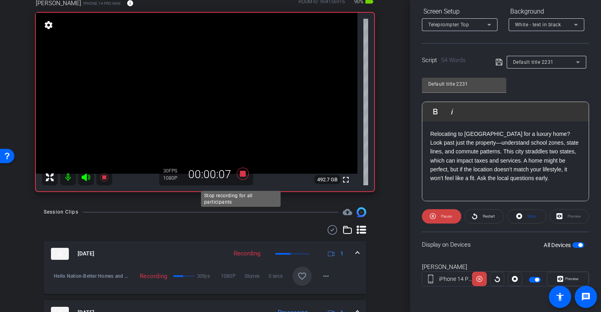
click at [240, 180] on icon at bounding box center [243, 174] width 12 height 12
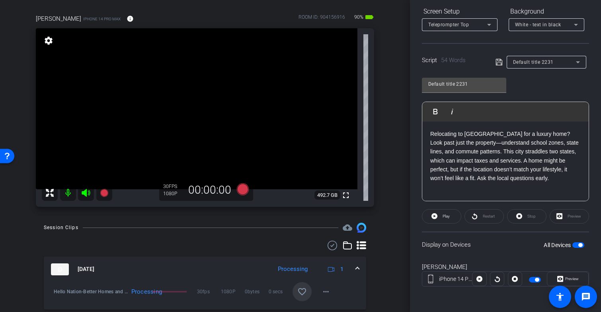
scroll to position [63, 0]
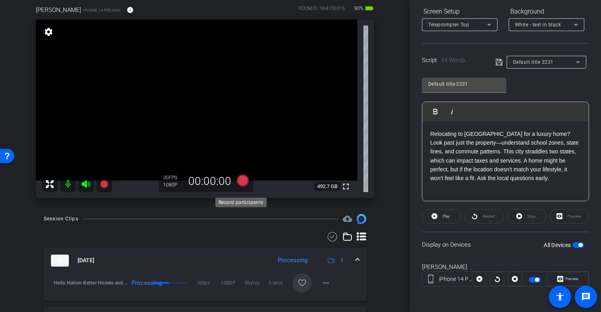
click at [241, 186] on icon at bounding box center [243, 180] width 12 height 12
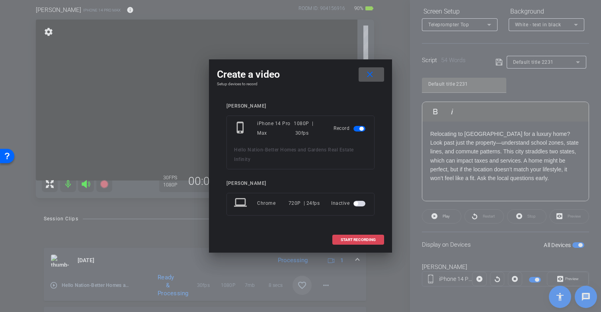
click at [357, 238] on span "START RECORDING" at bounding box center [358, 240] width 35 height 4
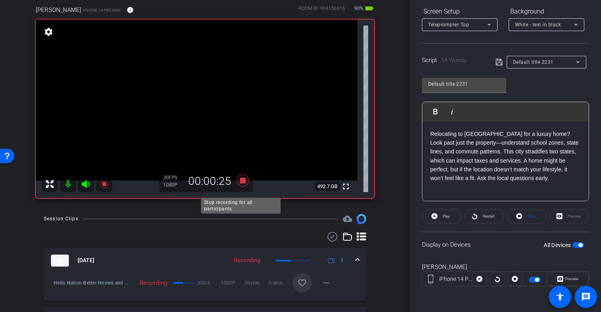
click at [241, 186] on icon at bounding box center [243, 180] width 12 height 12
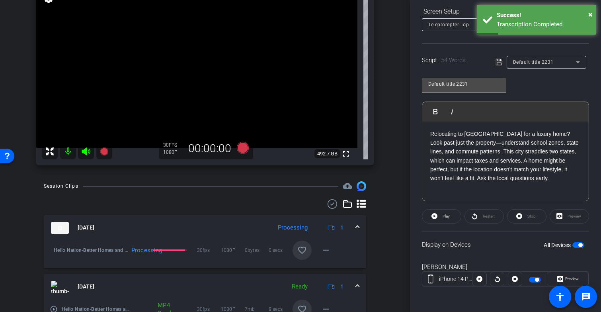
scroll to position [127, 0]
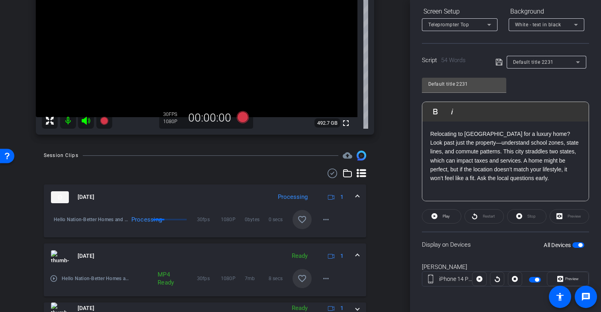
click at [298, 223] on mat-icon "favorite_border" at bounding box center [302, 220] width 10 height 10
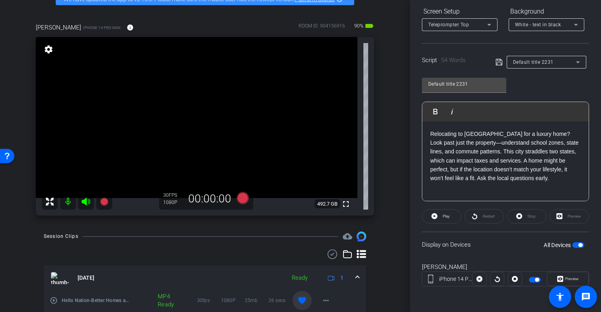
scroll to position [69, 0]
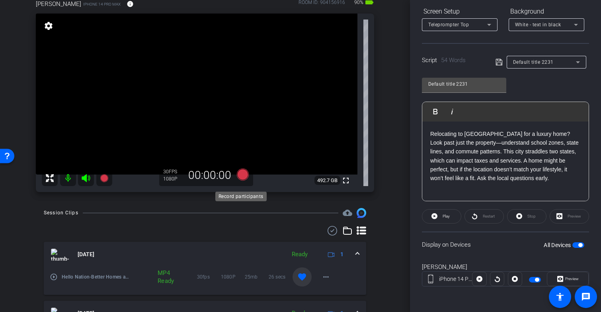
click at [240, 180] on icon at bounding box center [243, 174] width 12 height 12
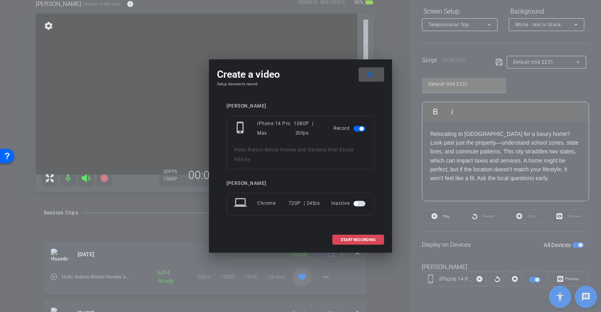
click at [361, 241] on span "START RECORDING" at bounding box center [358, 240] width 35 height 4
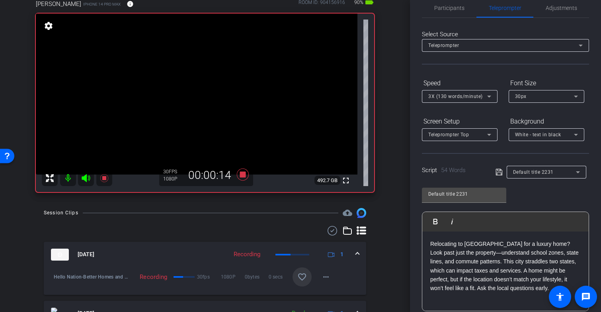
scroll to position [0, 0]
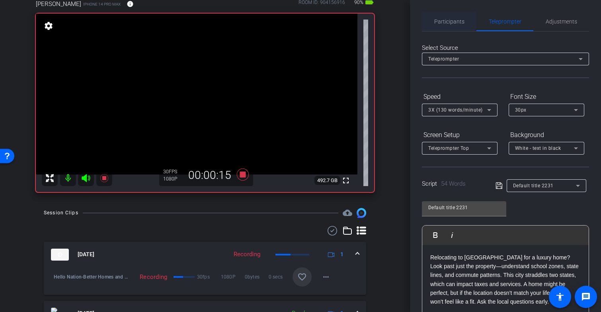
click at [458, 22] on span "Participants" at bounding box center [449, 22] width 30 height 6
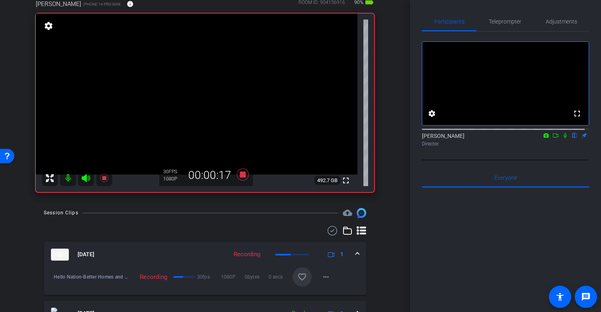
click at [562, 138] on icon at bounding box center [565, 136] width 6 height 6
click at [241, 180] on icon at bounding box center [243, 174] width 12 height 12
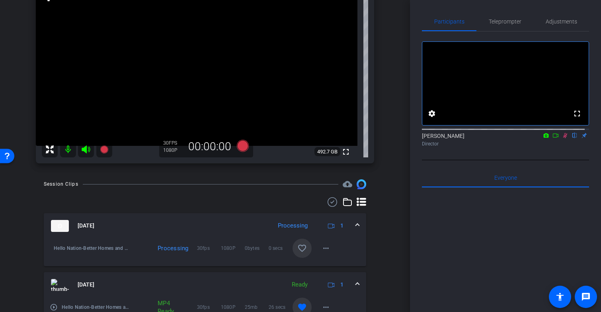
scroll to position [98, 0]
click at [563, 138] on icon at bounding box center [565, 135] width 4 height 5
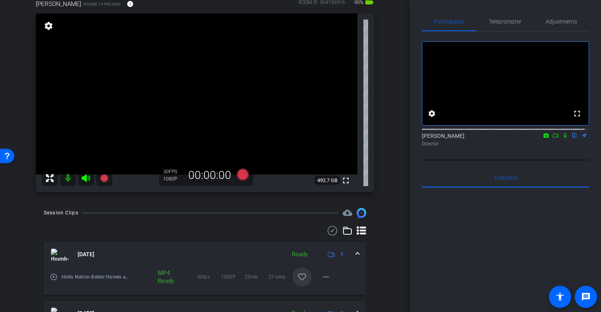
scroll to position [66, 0]
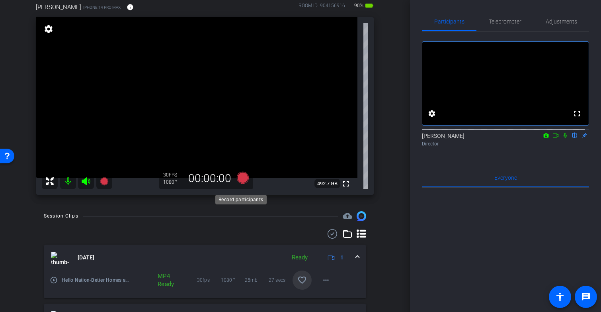
click at [241, 184] on icon at bounding box center [243, 178] width 12 height 12
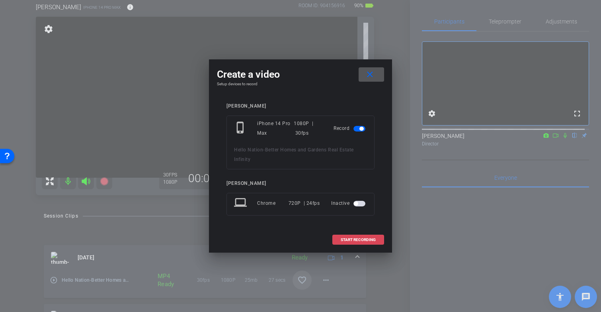
click at [359, 236] on span at bounding box center [358, 239] width 51 height 19
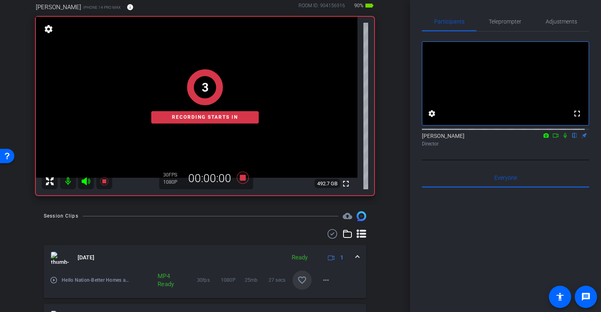
click at [562, 138] on icon at bounding box center [565, 136] width 6 height 6
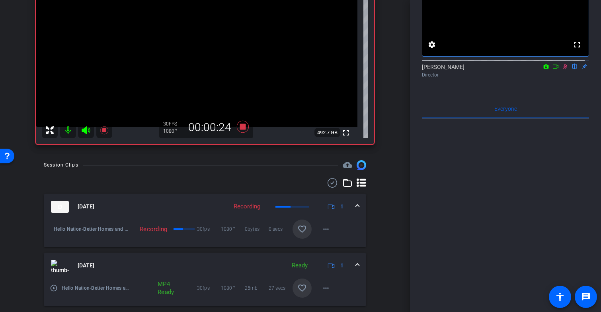
scroll to position [90, 0]
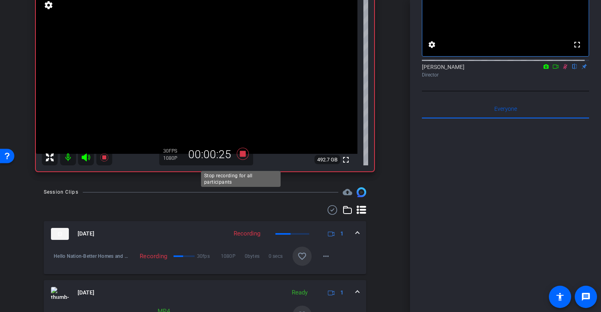
click at [241, 160] on icon at bounding box center [243, 154] width 12 height 12
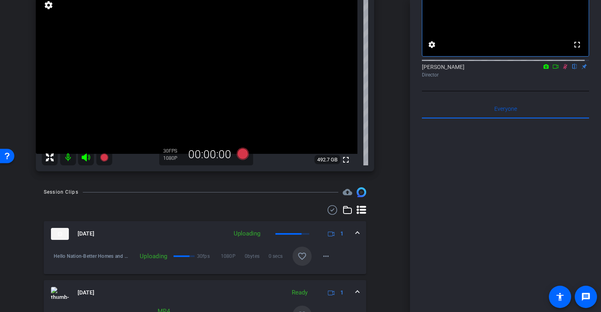
click at [562, 69] on icon at bounding box center [565, 67] width 6 height 6
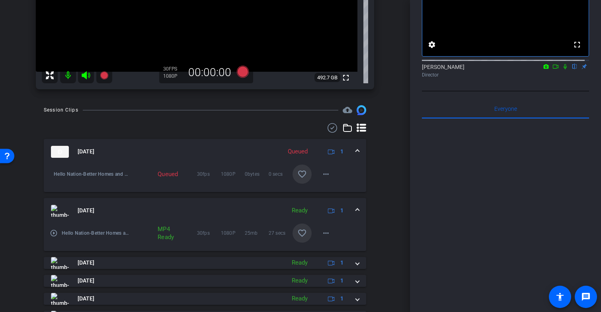
scroll to position [172, 0]
click at [297, 179] on mat-icon "favorite_border" at bounding box center [302, 175] width 10 height 10
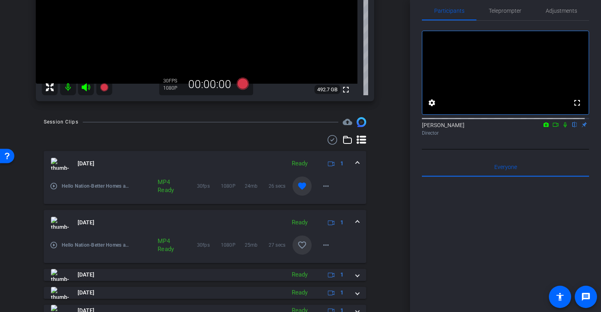
scroll to position [0, 0]
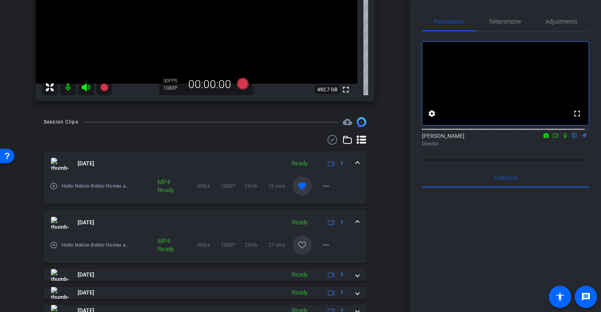
click at [553, 138] on icon at bounding box center [556, 136] width 6 height 6
click at [572, 138] on icon at bounding box center [575, 136] width 6 height 6
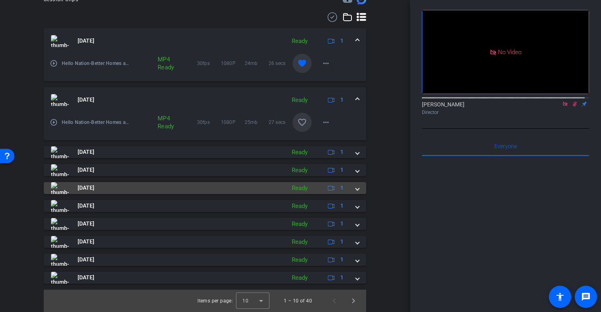
scroll to position [244, 0]
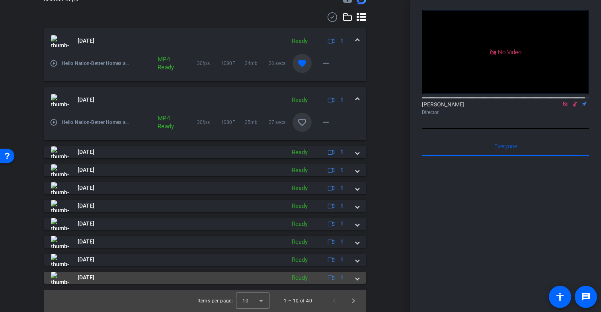
click at [356, 279] on span at bounding box center [357, 277] width 3 height 8
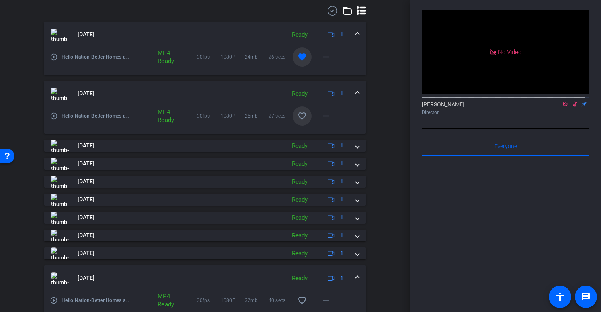
scroll to position [285, 0]
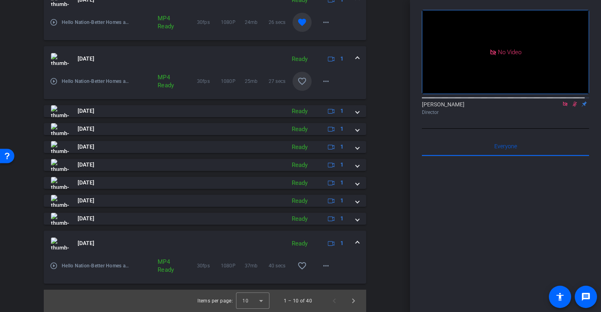
click at [350, 242] on div "Sep 26, 2025 Ready 1" at bounding box center [203, 243] width 305 height 12
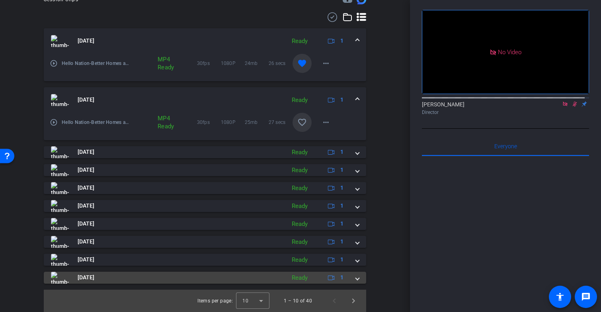
scroll to position [244, 0]
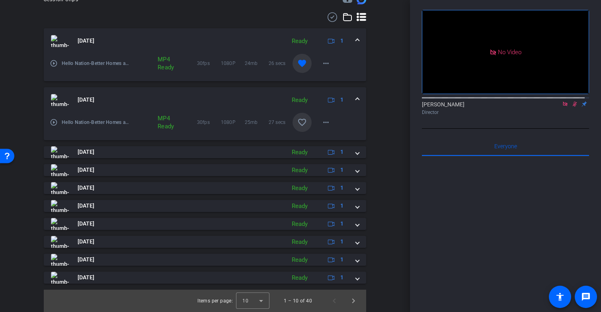
click at [356, 99] on span at bounding box center [357, 100] width 3 height 8
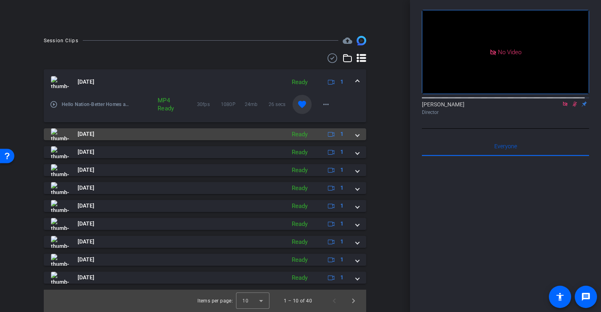
scroll to position [203, 0]
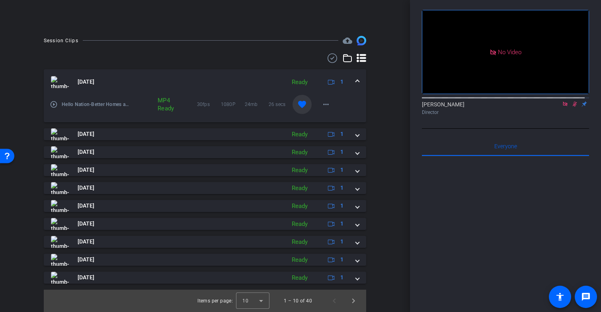
click at [356, 82] on span at bounding box center [357, 82] width 3 height 8
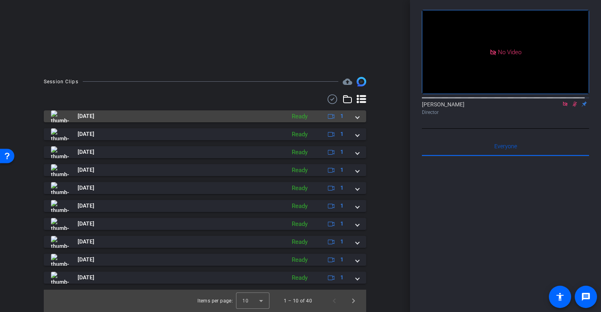
scroll to position [162, 0]
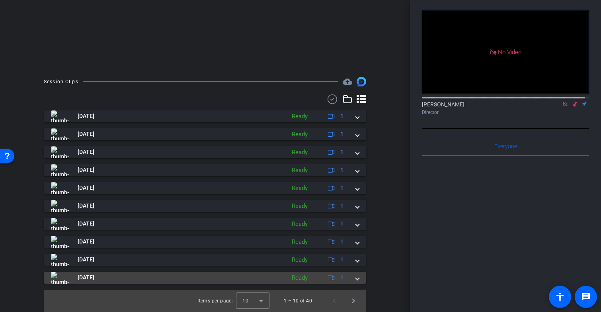
click at [356, 277] on span at bounding box center [357, 277] width 3 height 8
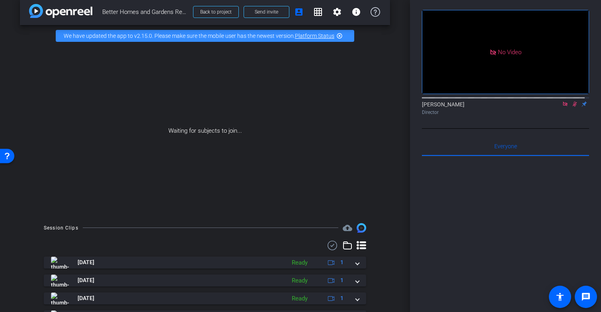
scroll to position [0, 0]
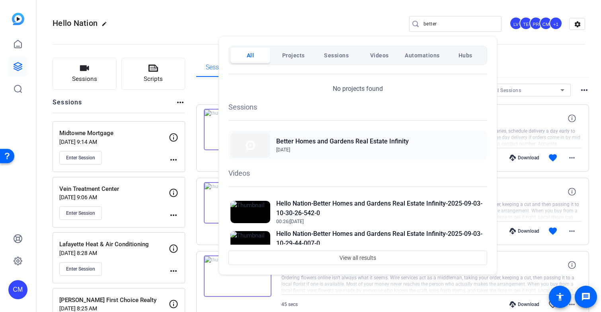
scroll to position [1, 0]
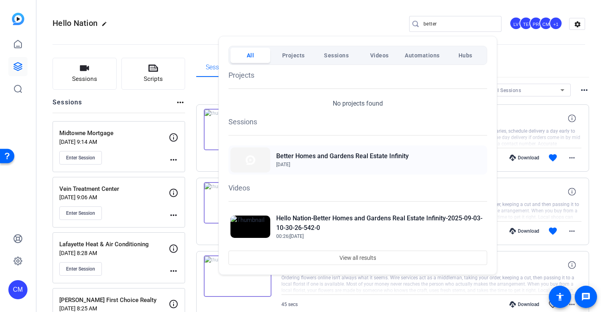
click at [369, 161] on span "Sep 3, 2025" at bounding box center [342, 164] width 133 height 7
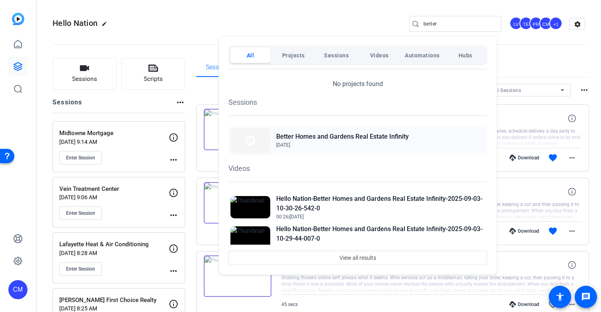
scroll to position [0, 0]
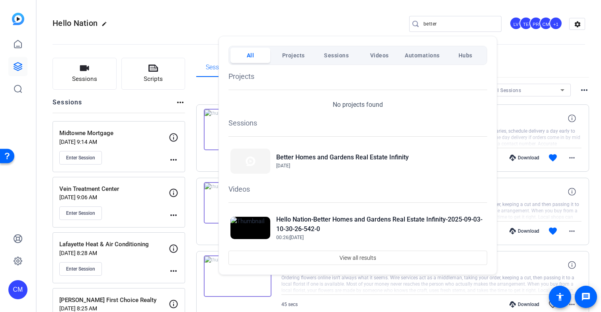
click at [191, 102] on div at bounding box center [300, 156] width 601 height 312
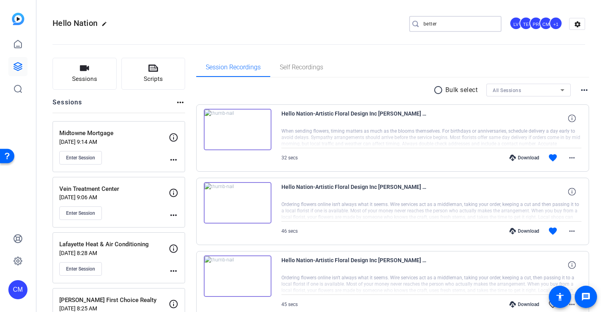
click at [437, 25] on input "better" at bounding box center [460, 24] width 72 height 10
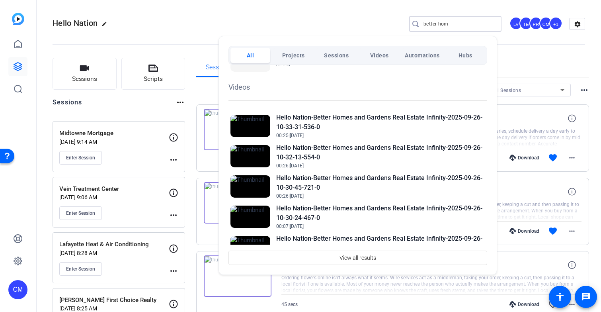
scroll to position [109, 0]
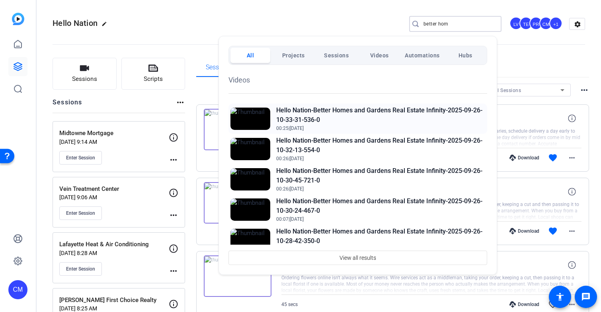
type input "better hom"
click at [416, 120] on h2 "Hello Nation-Better Homes and Gardens Real Estate Infinity-2025-09-26-10-33-31-…" at bounding box center [380, 114] width 209 height 19
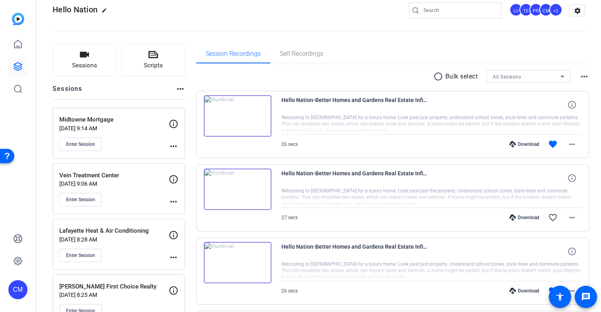
scroll to position [27, 0]
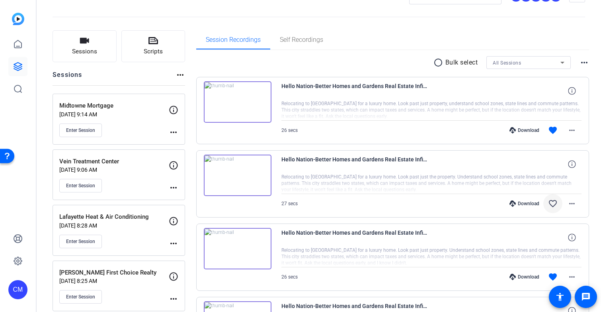
click at [549, 201] on mat-icon "favorite_border" at bounding box center [553, 204] width 10 height 10
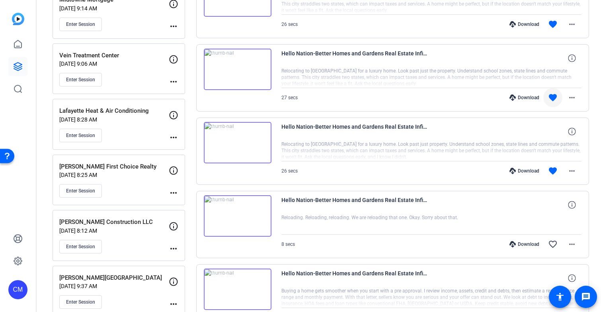
scroll to position [43, 0]
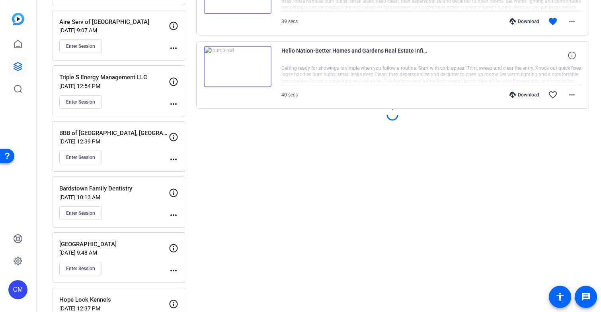
scroll to position [684, 0]
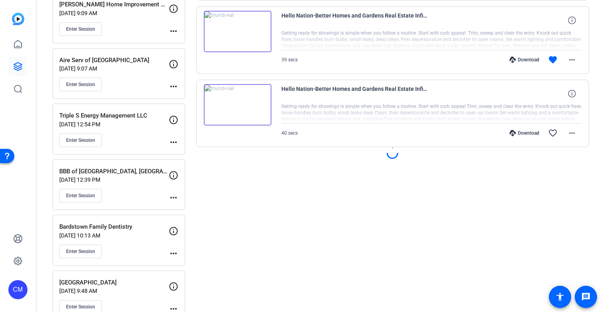
click at [395, 157] on mat-spinner at bounding box center [393, 153] width 12 height 12
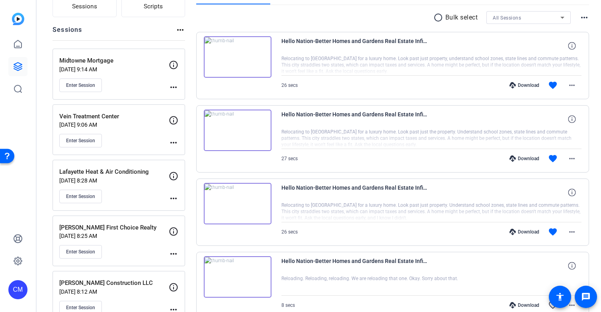
scroll to position [68, 0]
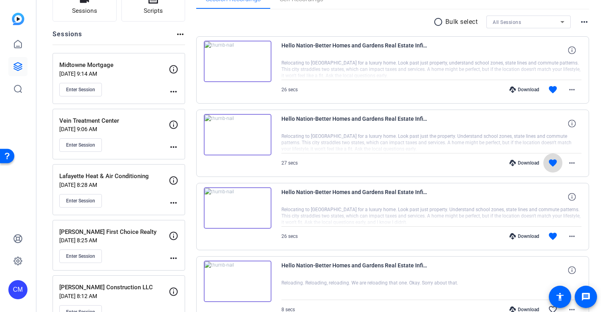
click at [550, 162] on mat-icon "favorite" at bounding box center [553, 163] width 10 height 10
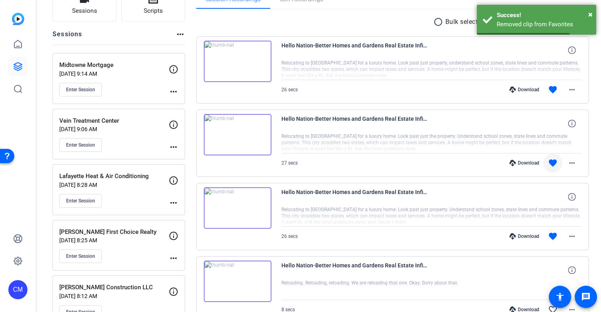
click at [550, 162] on mat-icon "favorite" at bounding box center [553, 163] width 10 height 10
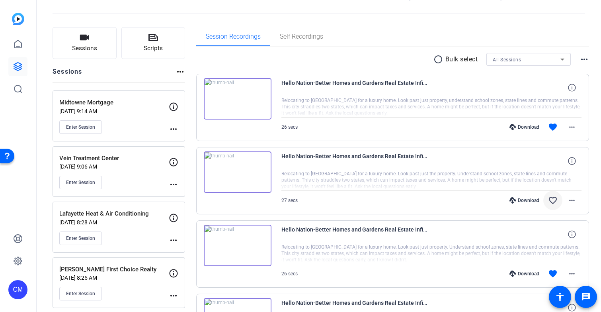
scroll to position [0, 0]
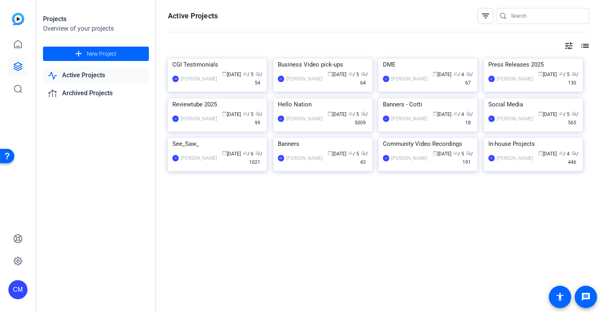
scroll to position [53, 0]
click at [332, 110] on div "Hello Nation" at bounding box center [323, 104] width 90 height 12
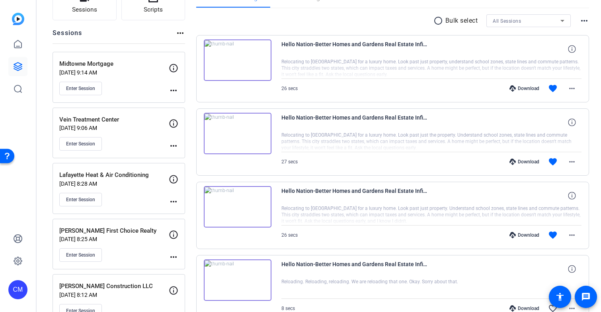
scroll to position [72, 0]
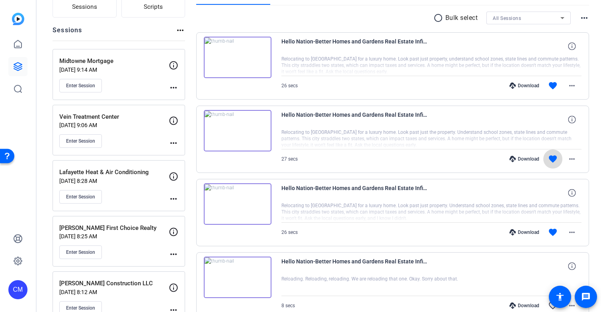
click at [549, 159] on mat-icon "favorite" at bounding box center [553, 159] width 10 height 10
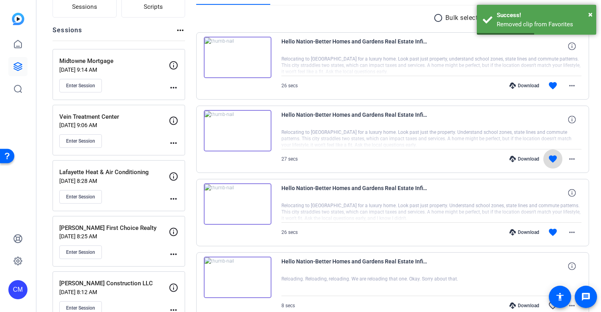
click at [549, 158] on mat-icon "favorite" at bounding box center [553, 159] width 10 height 10
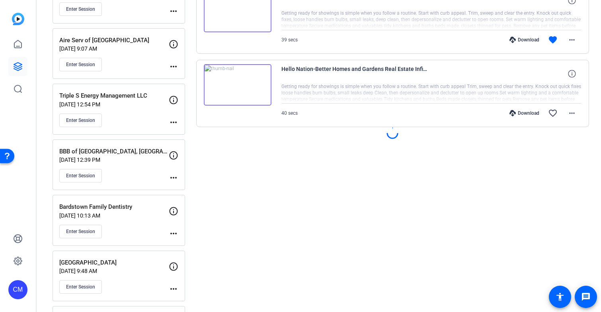
scroll to position [601, 0]
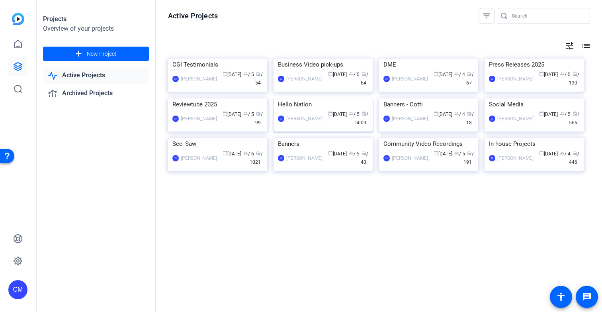
click at [319, 98] on img at bounding box center [322, 98] width 99 height 0
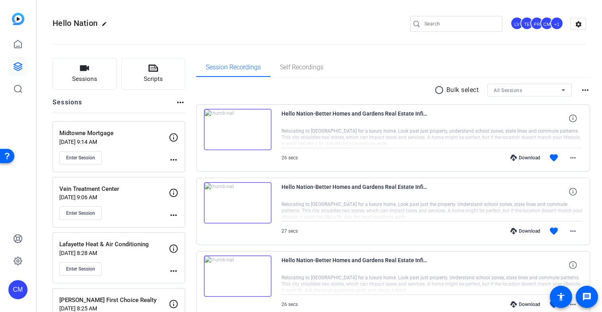
click at [434, 28] on input "Search" at bounding box center [460, 24] width 72 height 10
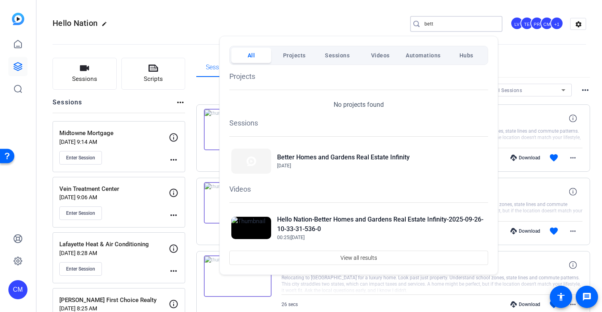
type input "bett"
click at [156, 156] on div at bounding box center [301, 156] width 602 height 312
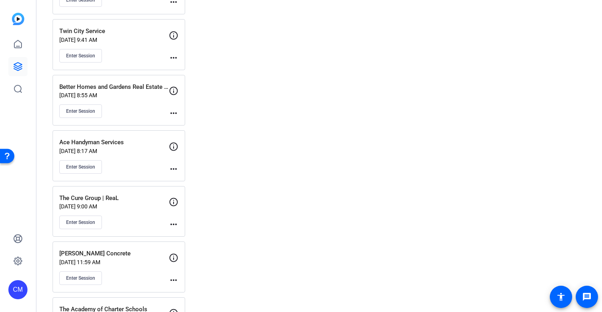
scroll to position [2652, 0]
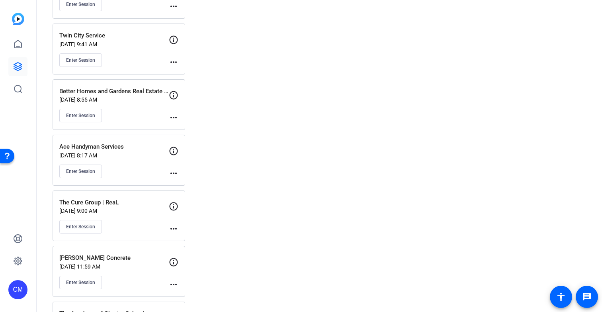
click at [150, 104] on div "Better Homes and Gardens Real Estate Infinity [DATE] 8:55 AM Enter Session" at bounding box center [113, 105] width 109 height 36
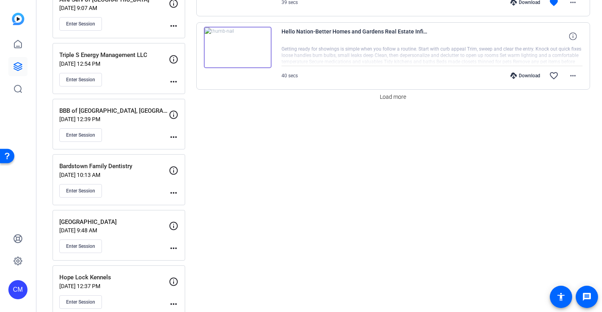
scroll to position [737, 0]
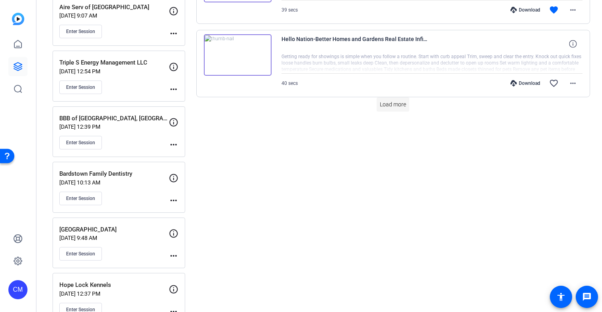
click at [384, 107] on span "Load more" at bounding box center [393, 104] width 26 height 8
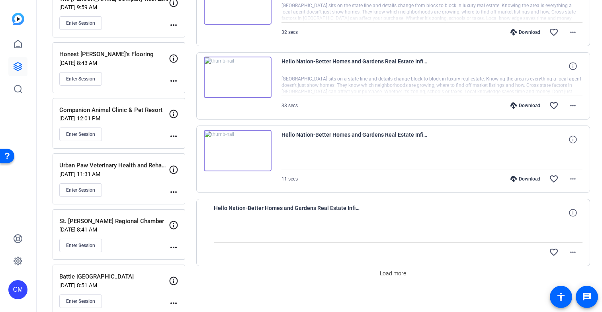
scroll to position [1300, 0]
click at [510, 180] on icon at bounding box center [513, 179] width 6 height 6
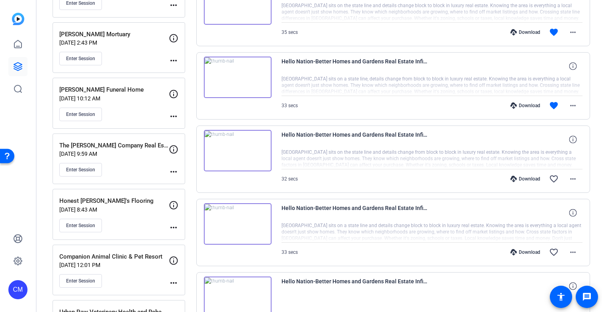
scroll to position [1131, 0]
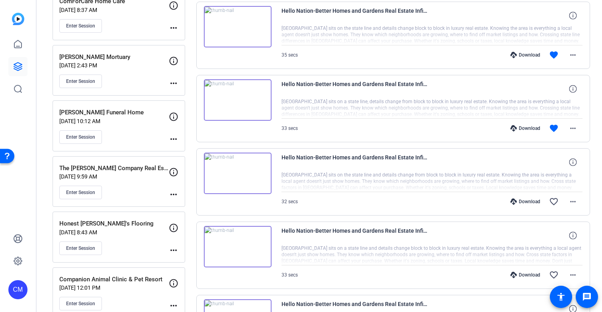
click at [518, 128] on div "Download" at bounding box center [525, 128] width 38 height 6
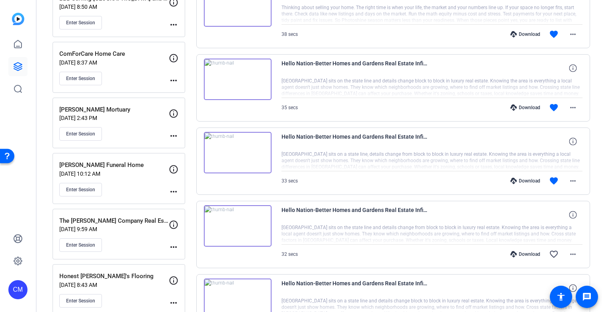
scroll to position [1072, 0]
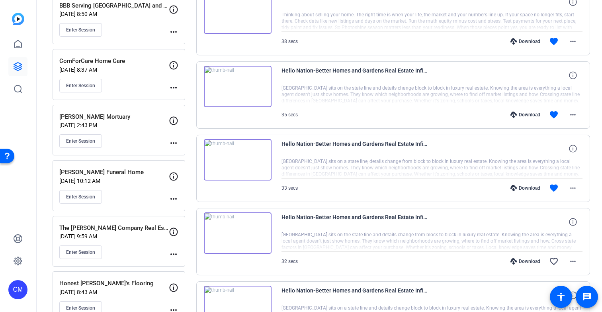
click at [526, 115] on div "Download" at bounding box center [525, 114] width 38 height 6
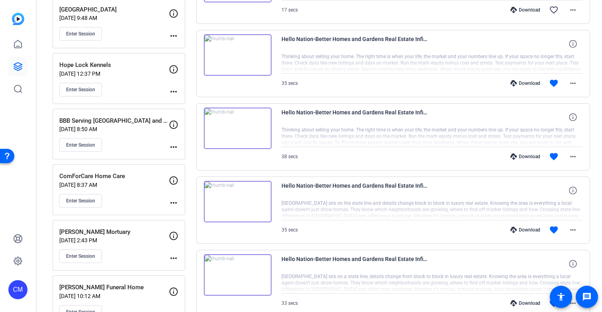
scroll to position [940, 0]
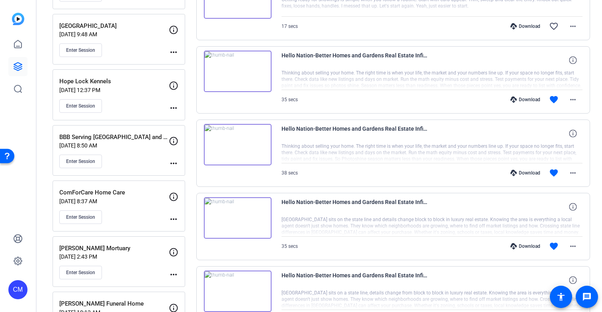
click at [524, 172] on div "Download" at bounding box center [525, 173] width 38 height 6
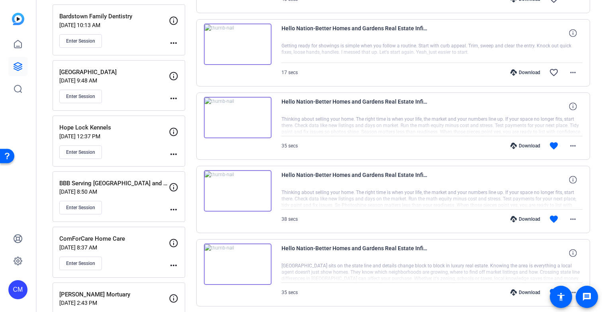
scroll to position [890, 0]
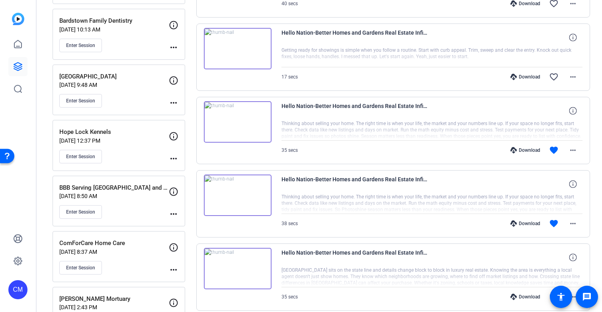
click at [522, 150] on div "Download" at bounding box center [525, 150] width 38 height 6
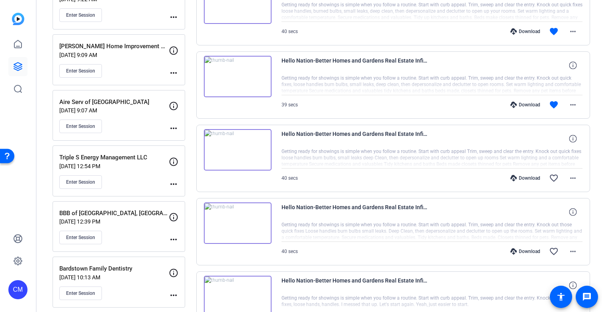
scroll to position [613, 0]
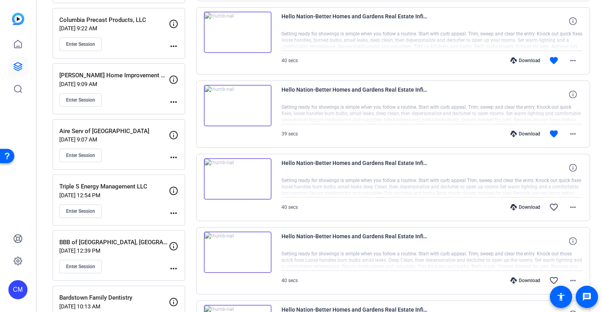
click at [526, 135] on div "Download" at bounding box center [525, 134] width 38 height 6
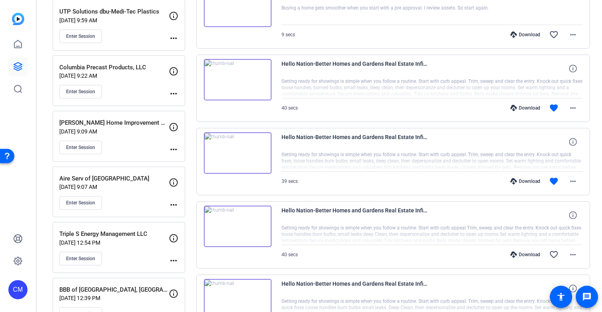
scroll to position [527, 0]
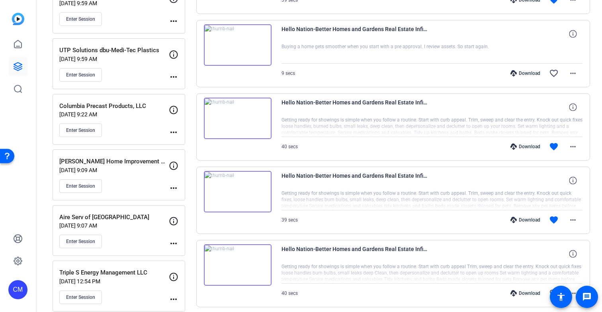
click at [528, 146] on div "Download" at bounding box center [525, 146] width 38 height 6
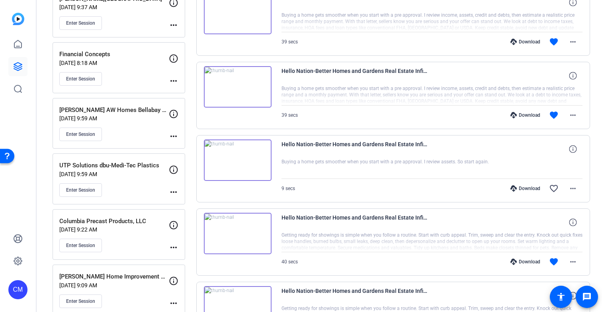
scroll to position [394, 0]
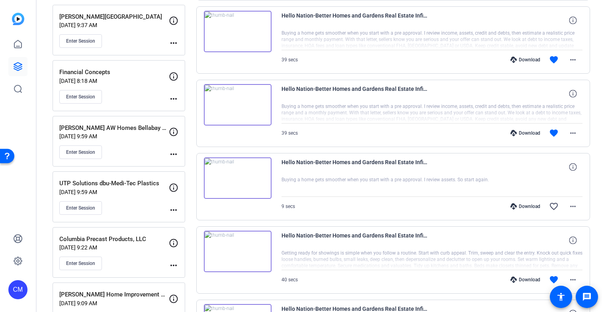
click at [528, 131] on div "Download" at bounding box center [525, 133] width 38 height 6
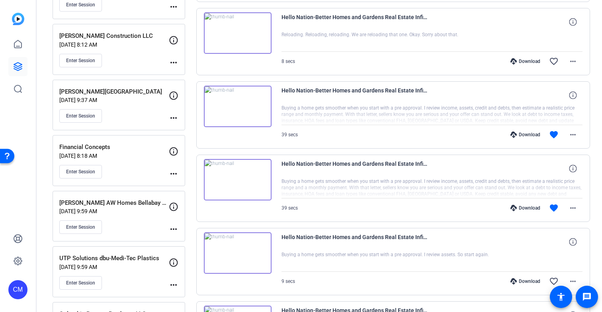
scroll to position [271, 0]
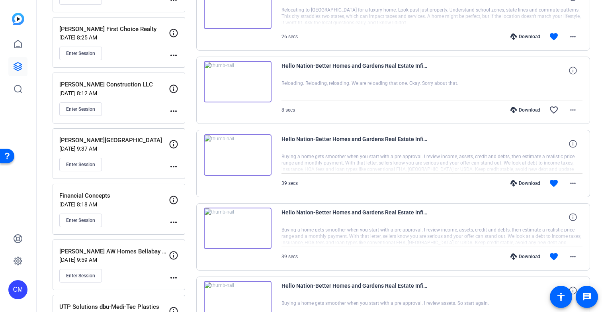
click at [523, 182] on div "Download" at bounding box center [525, 183] width 38 height 6
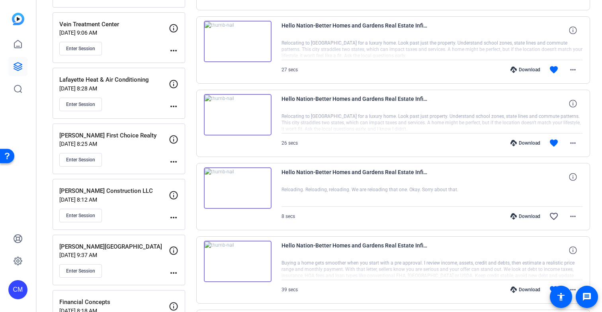
scroll to position [128, 0]
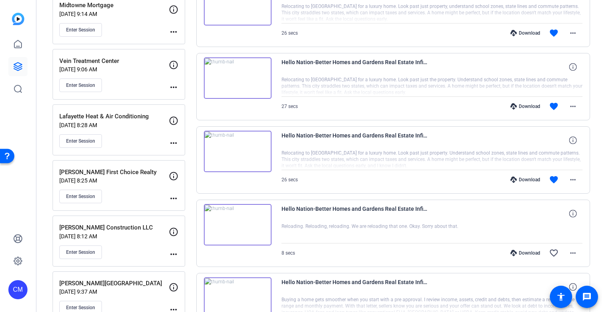
click at [528, 179] on div "Download" at bounding box center [525, 179] width 38 height 6
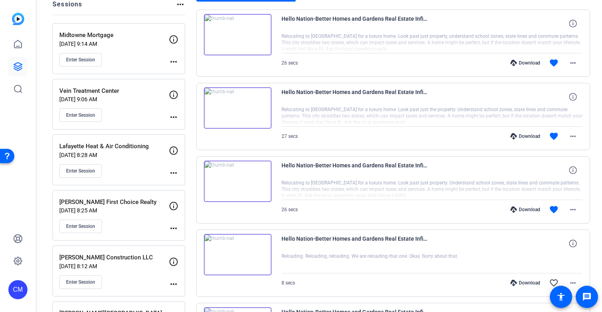
scroll to position [49, 0]
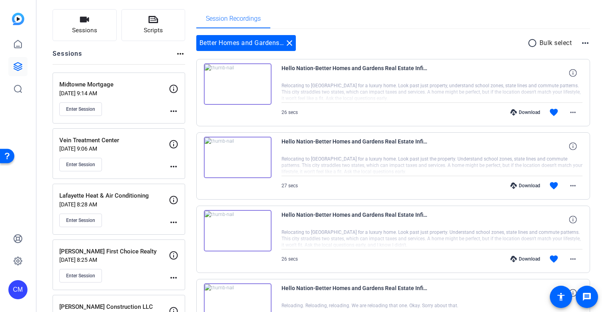
click at [528, 111] on div "Download" at bounding box center [525, 112] width 38 height 6
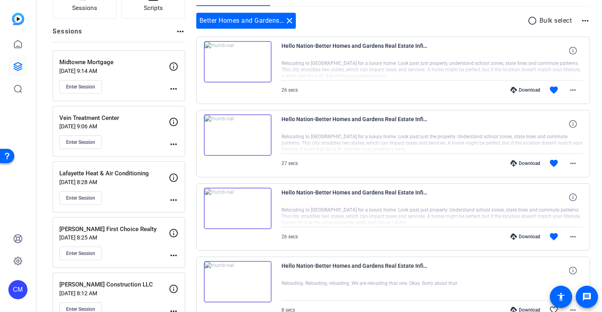
scroll to position [73, 0]
